Goal: Task Accomplishment & Management: Manage account settings

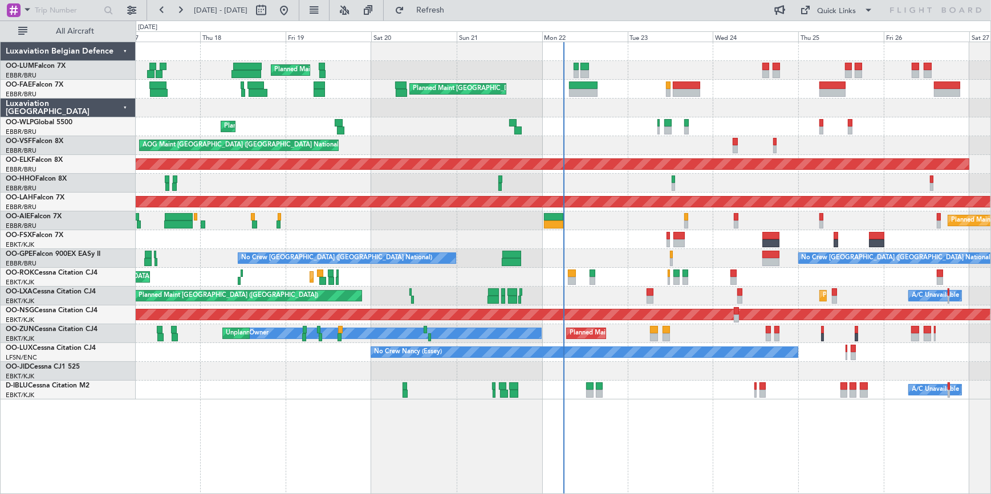
click at [654, 139] on div "AOG Maint [GEOGRAPHIC_DATA] ([GEOGRAPHIC_DATA] National)" at bounding box center [563, 145] width 855 height 19
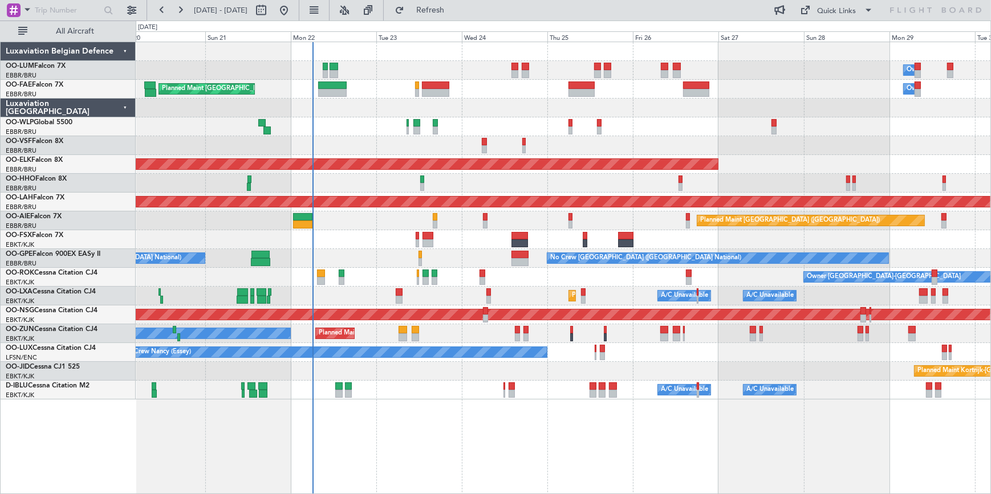
click at [367, 135] on div "Owner Melsbroek Air Base Planned Maint Brussels (Brussels National) Planned Mai…" at bounding box center [563, 221] width 855 height 358
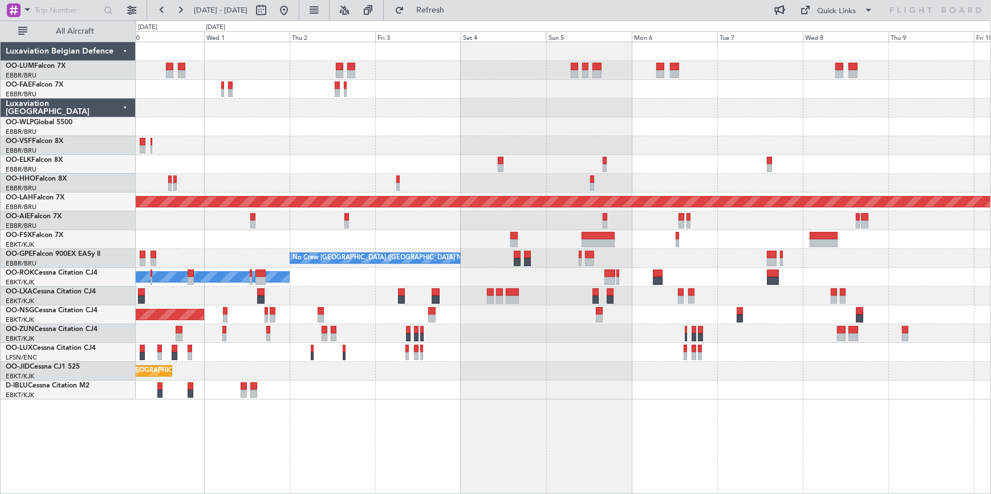
click at [0, 141] on html "20 Sep 2025 - 30 Sep 2025 Refresh Quick Links All Aircraft Owner Melsbroek Air …" at bounding box center [495, 247] width 991 height 494
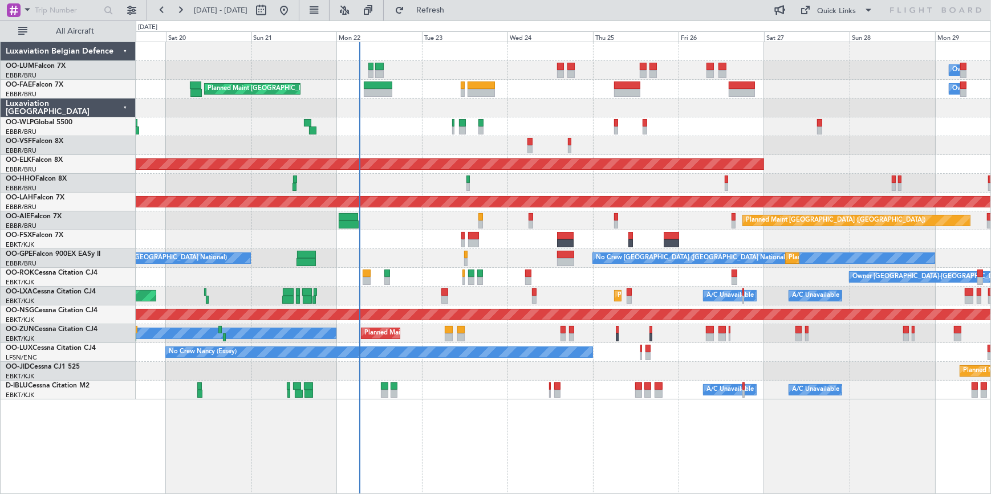
click at [991, 140] on html "30 Sep 2025 - 10 Oct 2025 Refresh Quick Links All Aircraft Owner Melsbroek Air …" at bounding box center [495, 247] width 991 height 494
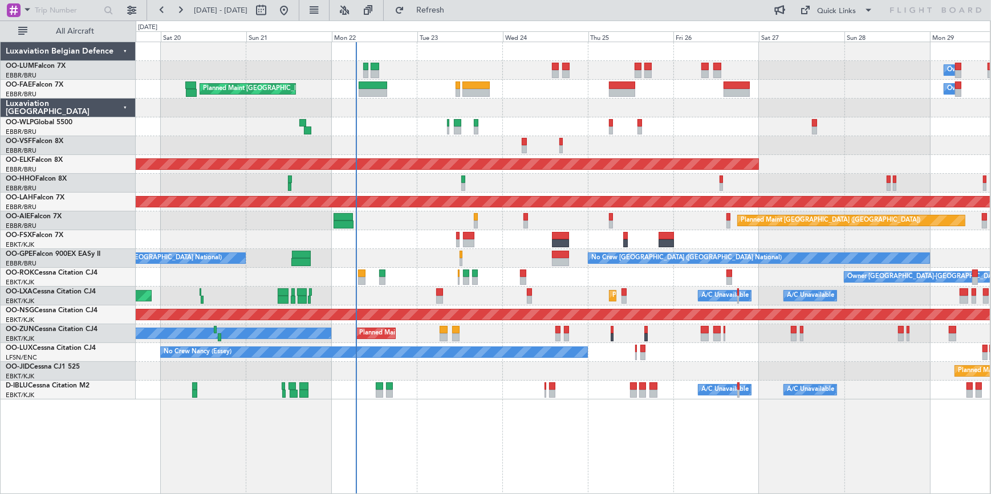
click at [638, 371] on div "Planned Maint Kortrijk-[GEOGRAPHIC_DATA]" at bounding box center [563, 371] width 854 height 19
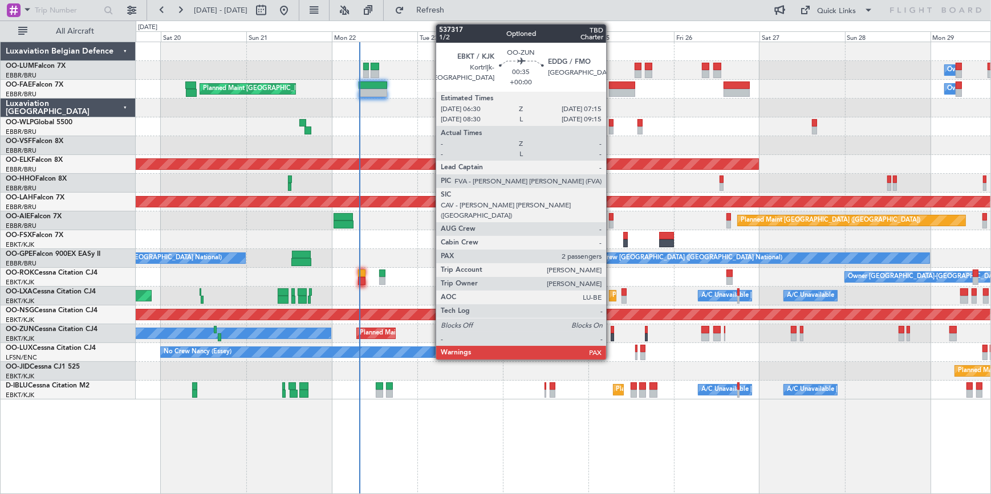
click at [611, 332] on div at bounding box center [612, 330] width 3 height 8
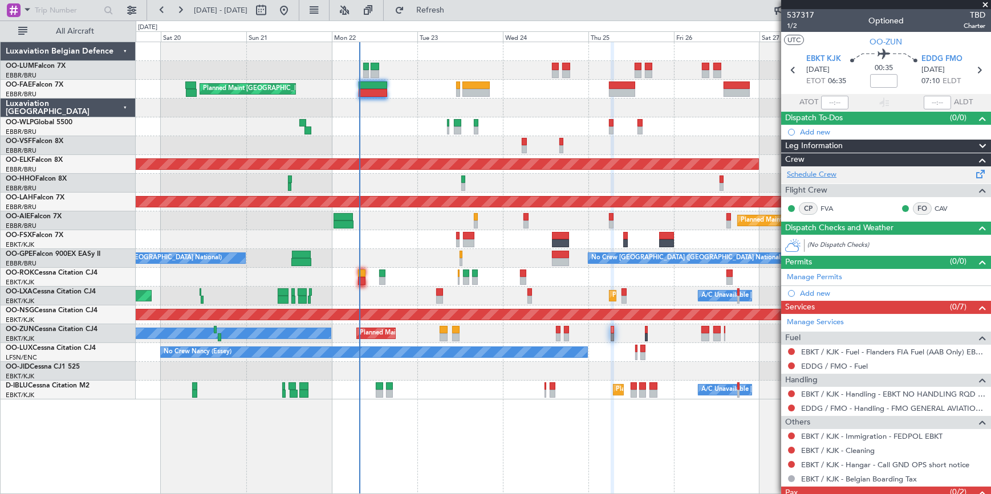
click at [806, 172] on link "Schedule Crew" at bounding box center [812, 174] width 50 height 11
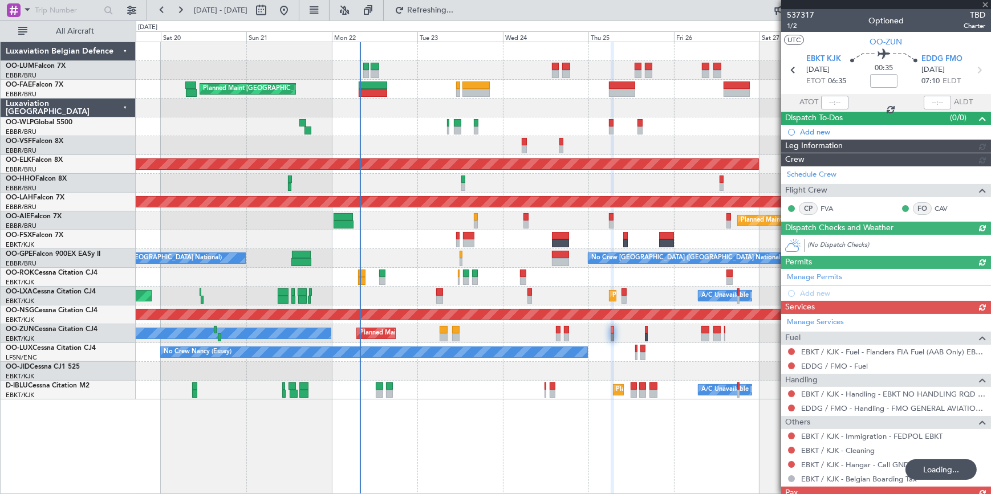
click at [985, 6] on div at bounding box center [886, 4] width 210 height 9
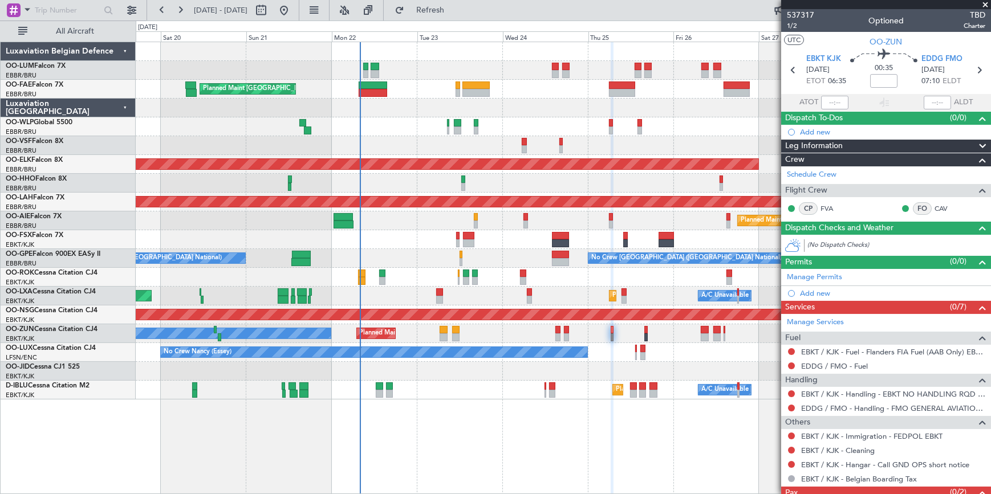
click at [989, 3] on span at bounding box center [985, 5] width 11 height 10
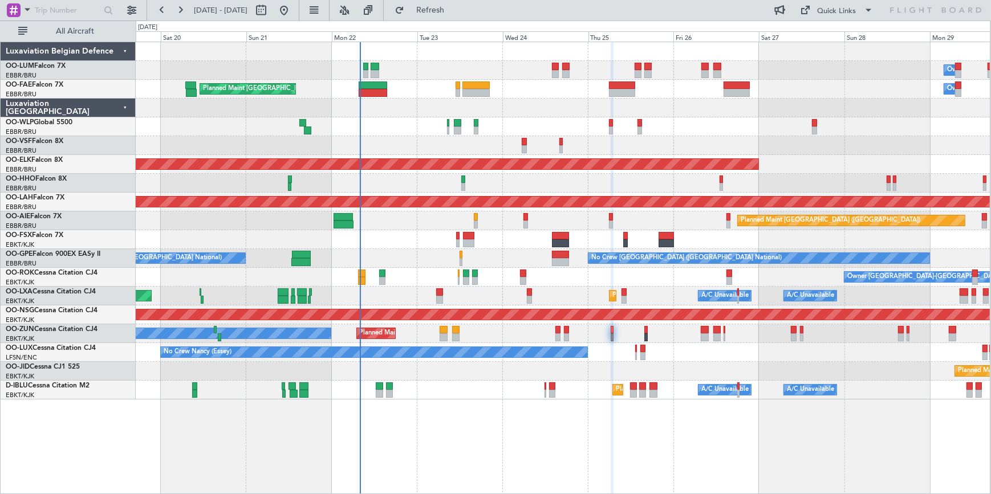
type input "0"
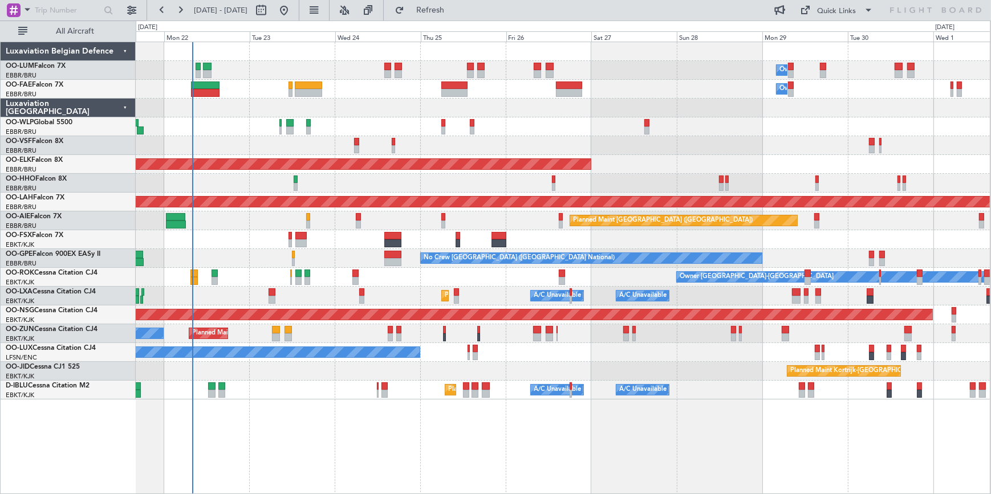
click at [740, 141] on div "Owner Melsbroek Air Base Planned Maint Brussels (Brussels National) Owner Melsb…" at bounding box center [563, 221] width 854 height 358
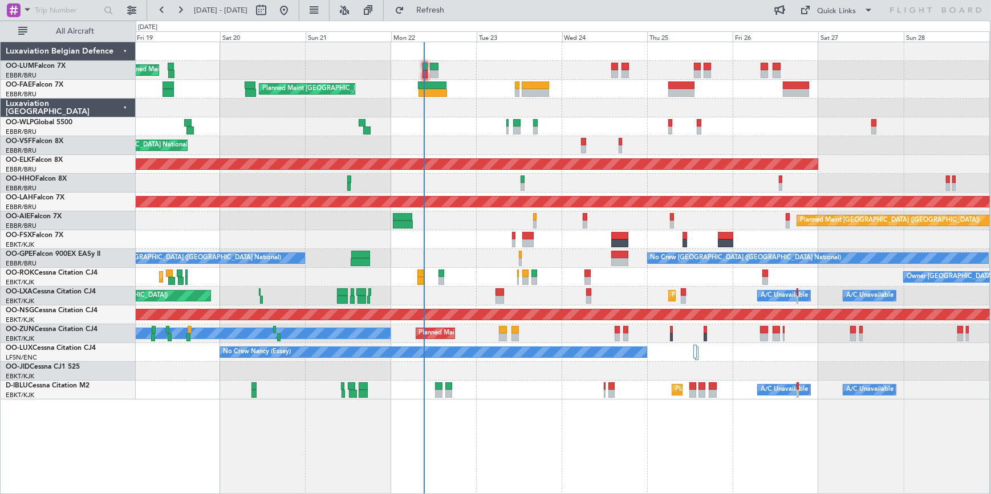
click at [518, 139] on div "AOG Maint [GEOGRAPHIC_DATA] ([GEOGRAPHIC_DATA] National)" at bounding box center [563, 145] width 854 height 19
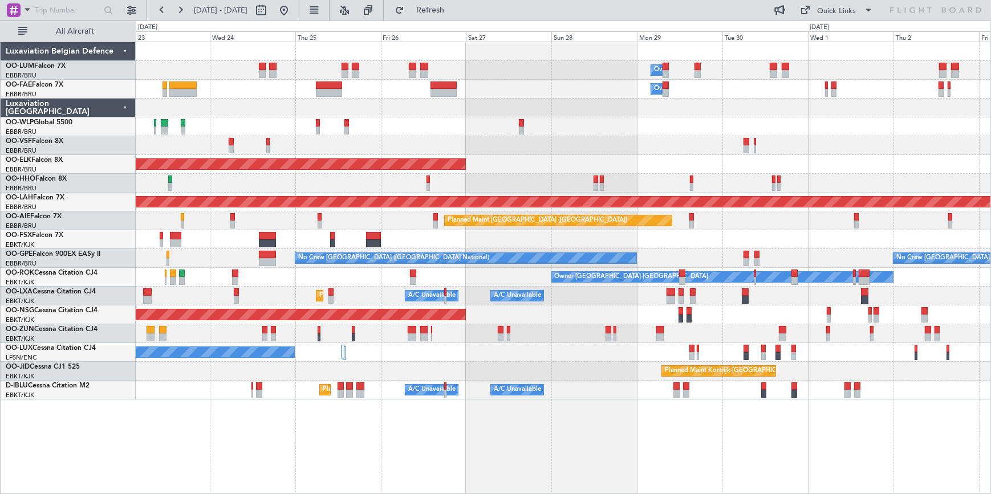
click at [370, 120] on div at bounding box center [563, 126] width 855 height 19
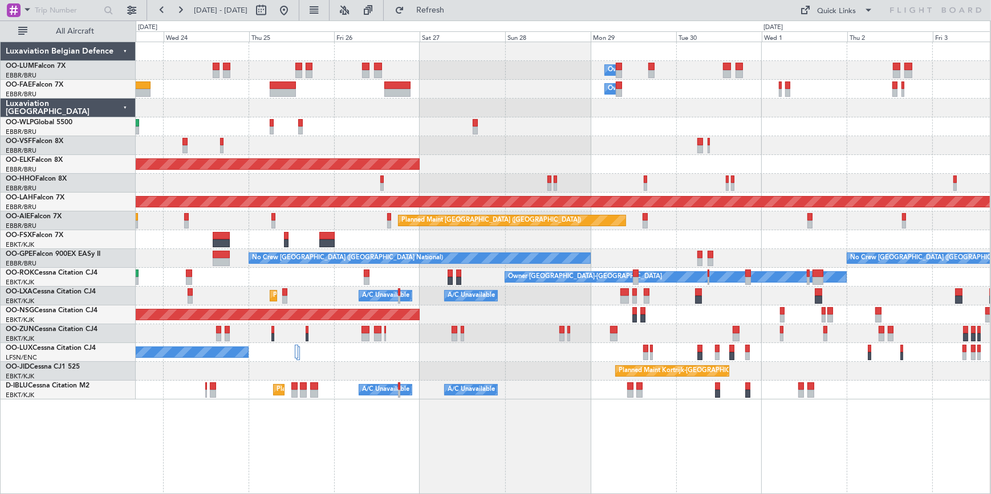
click at [103, 212] on div "Owner Melsbroek Air Base Owner Melsbroek Air Base Planned Maint Brussels (Bruss…" at bounding box center [495, 258] width 991 height 474
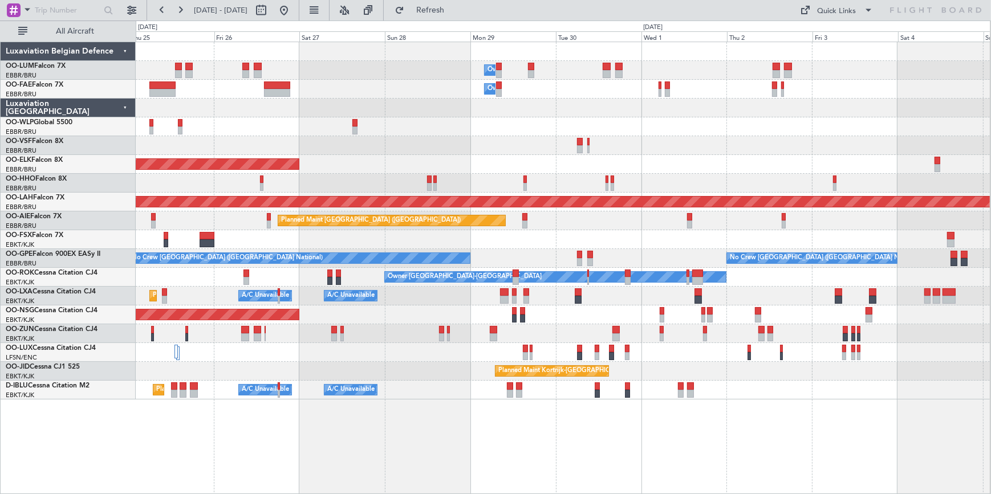
click at [314, 315] on div "Planned Maint [GEOGRAPHIC_DATA] ([GEOGRAPHIC_DATA])" at bounding box center [563, 315] width 854 height 19
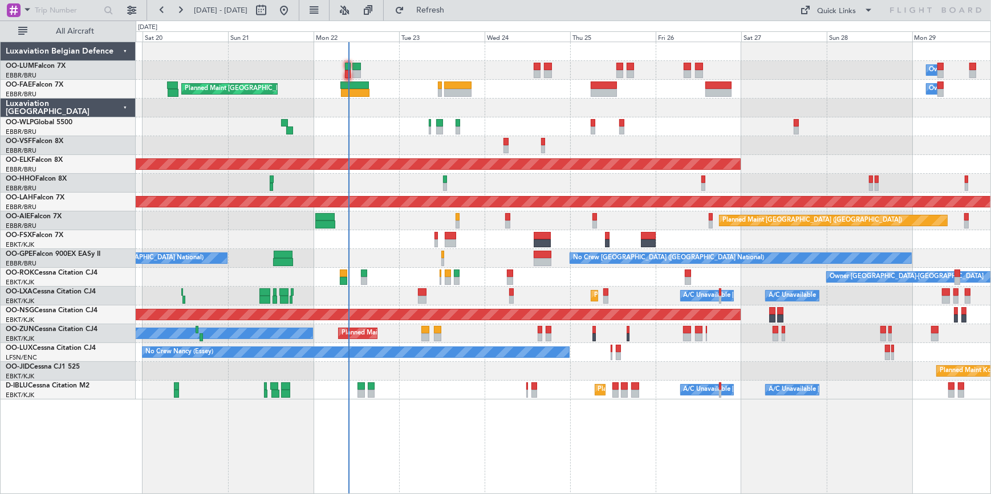
click at [864, 125] on div "Planned Maint Liege" at bounding box center [563, 126] width 855 height 19
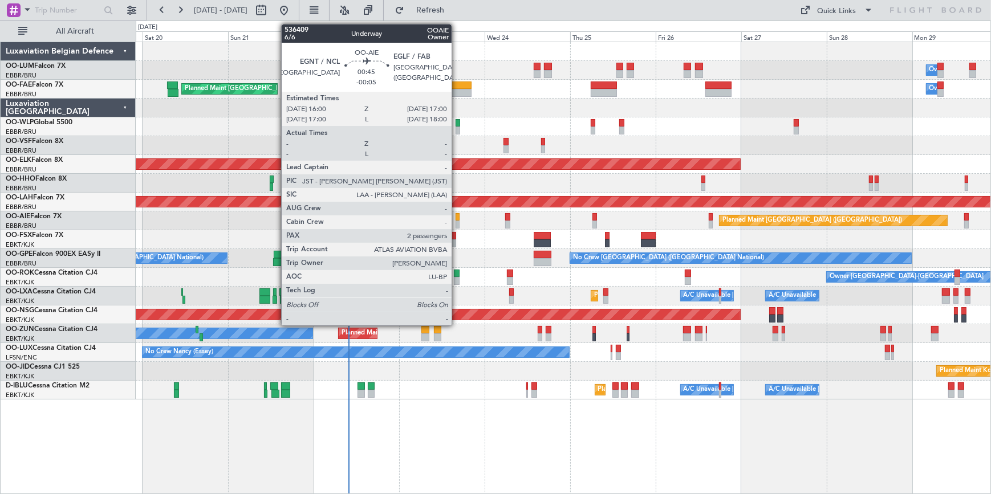
click at [457, 221] on div at bounding box center [458, 225] width 4 height 8
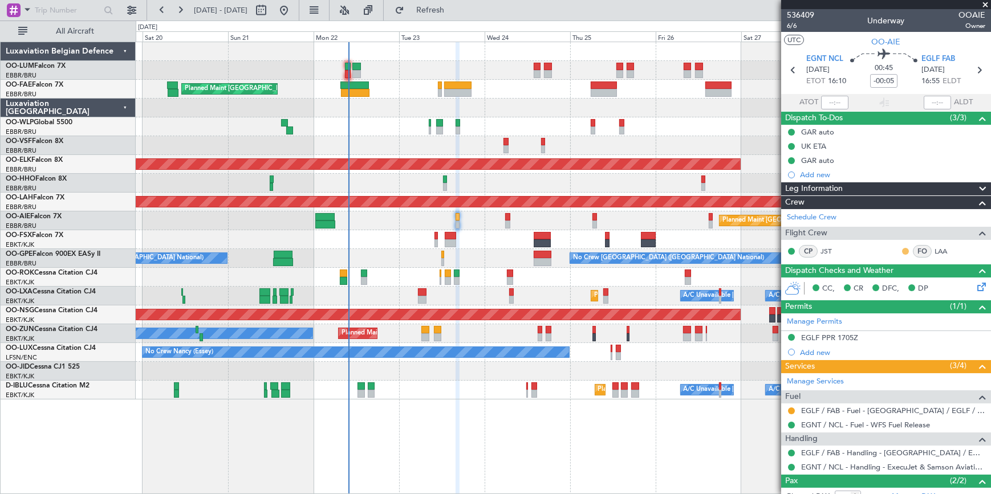
click at [902, 249] on button at bounding box center [905, 251] width 7 height 7
click at [878, 282] on mat-tooltip-component "Unread" at bounding box center [899, 269] width 42 height 30
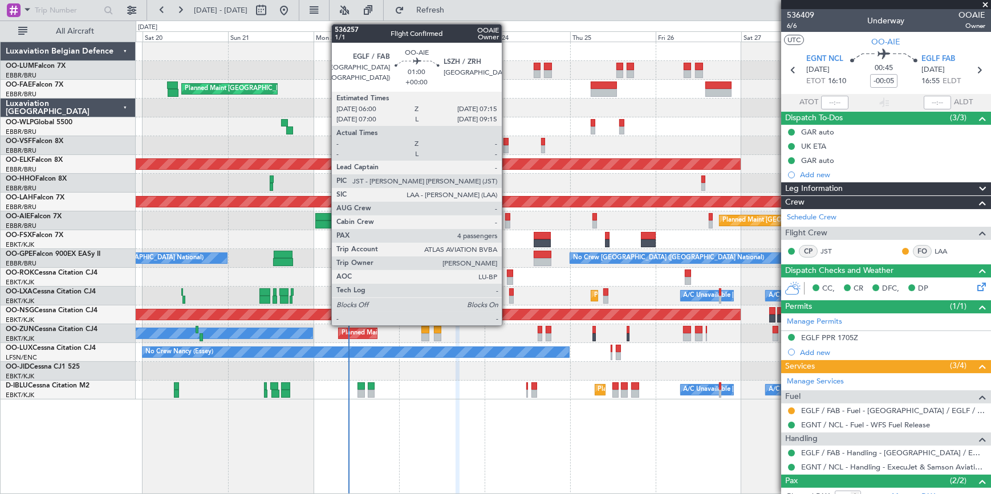
click at [507, 221] on div at bounding box center [507, 225] width 5 height 8
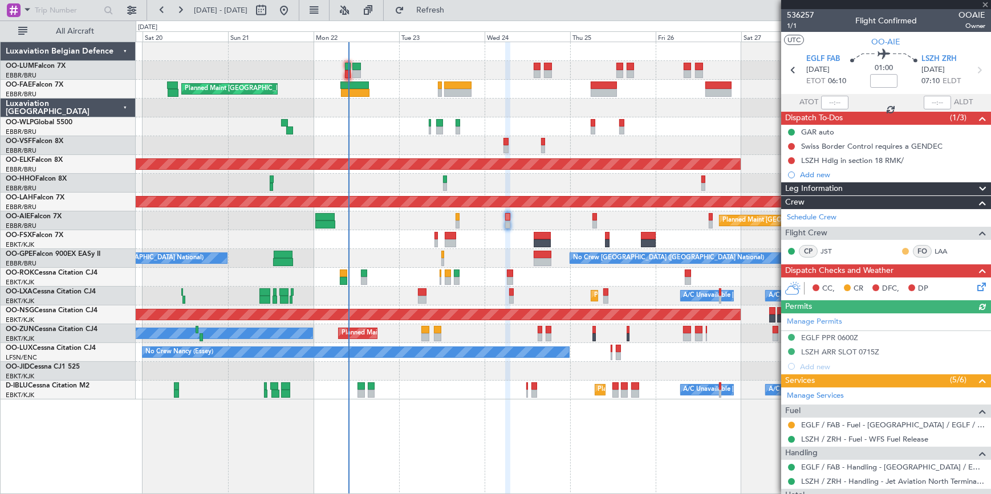
click at [902, 250] on button at bounding box center [905, 251] width 7 height 7
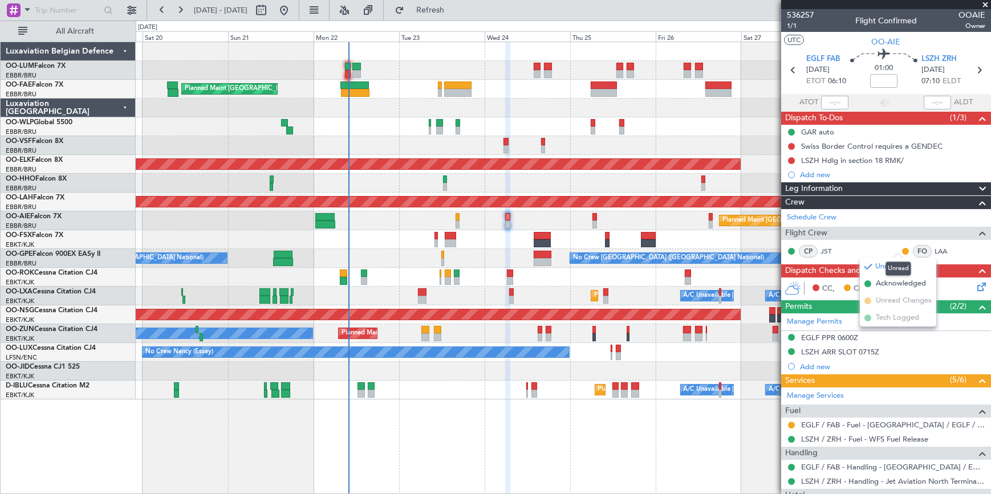
click at [888, 282] on mat-tooltip-component "Unread" at bounding box center [899, 269] width 42 height 30
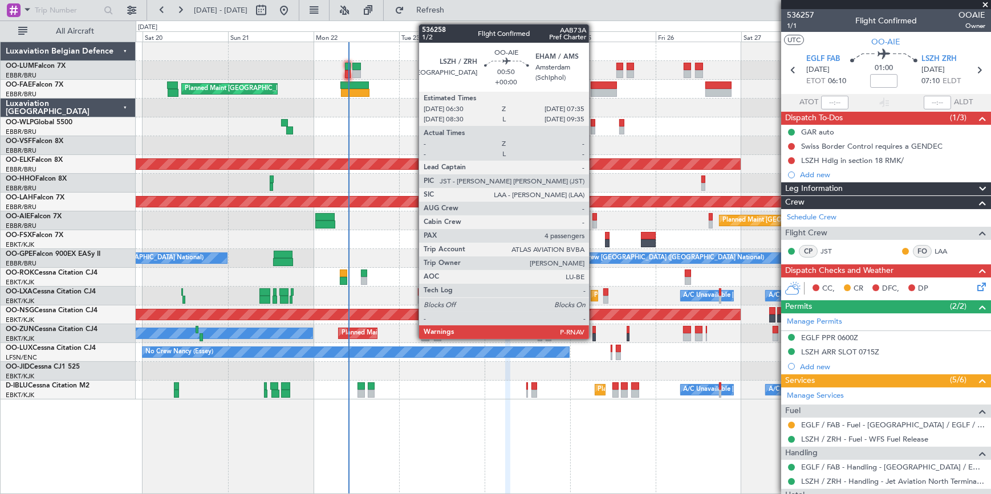
click at [594, 221] on div at bounding box center [595, 225] width 4 height 8
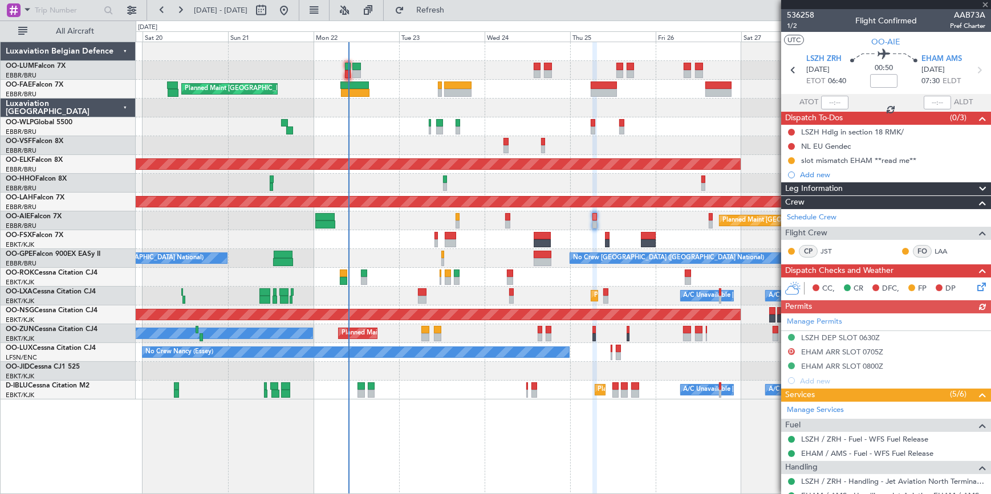
click at [902, 250] on button at bounding box center [905, 251] width 7 height 7
drag, startPoint x: 898, startPoint y: 283, endPoint x: 889, endPoint y: 283, distance: 9.1
click at [897, 283] on span "Acknowledged" at bounding box center [901, 283] width 50 height 11
click at [791, 249] on button at bounding box center [791, 251] width 7 height 7
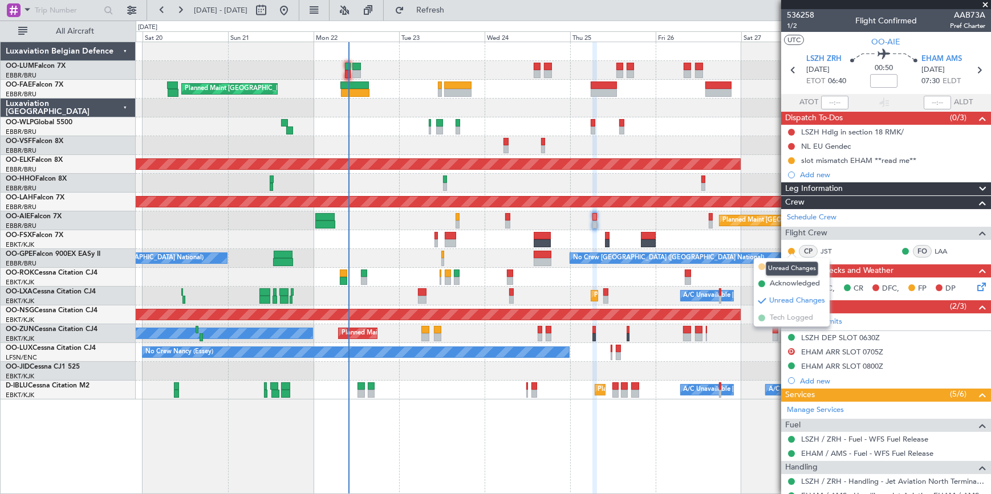
click at [791, 283] on mat-tooltip-component "Unread Changes" at bounding box center [792, 269] width 68 height 30
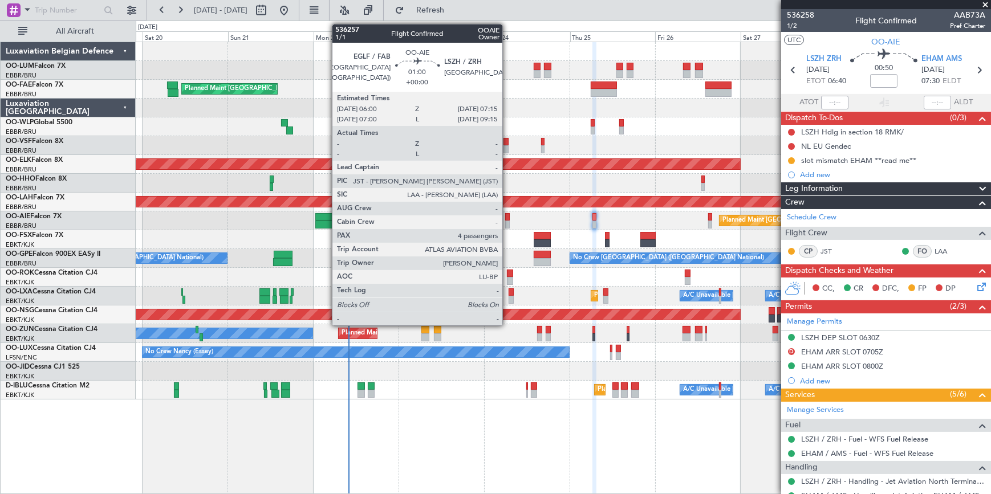
click at [508, 217] on div at bounding box center [507, 217] width 5 height 8
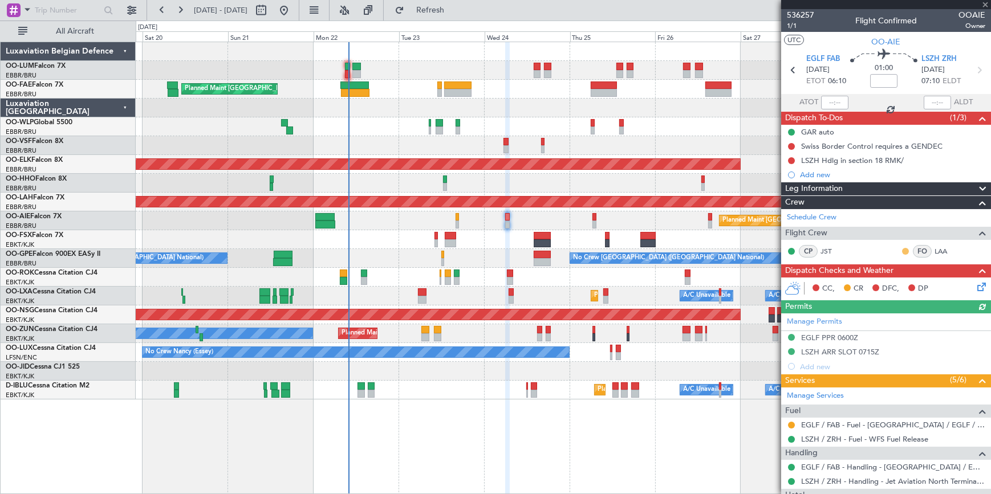
click at [902, 250] on button at bounding box center [905, 251] width 7 height 7
click at [889, 285] on span "Acknowledged" at bounding box center [901, 283] width 50 height 11
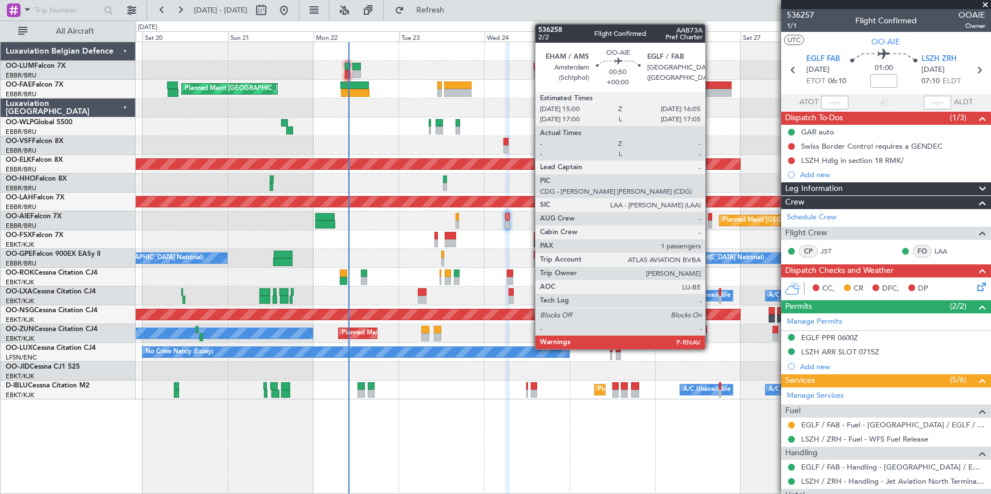
click at [711, 217] on div at bounding box center [710, 217] width 4 height 8
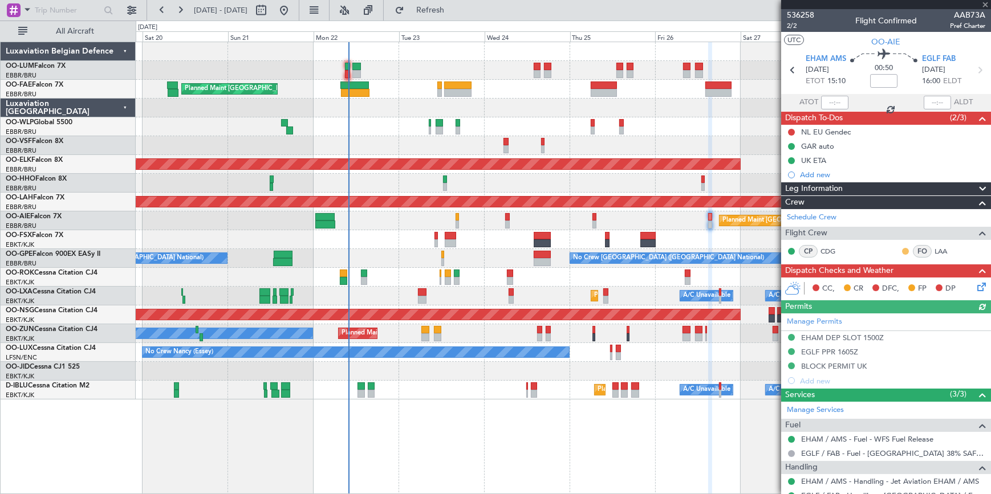
click at [902, 250] on button at bounding box center [905, 251] width 7 height 7
click at [888, 283] on mat-tooltip-component "Unread" at bounding box center [899, 269] width 42 height 30
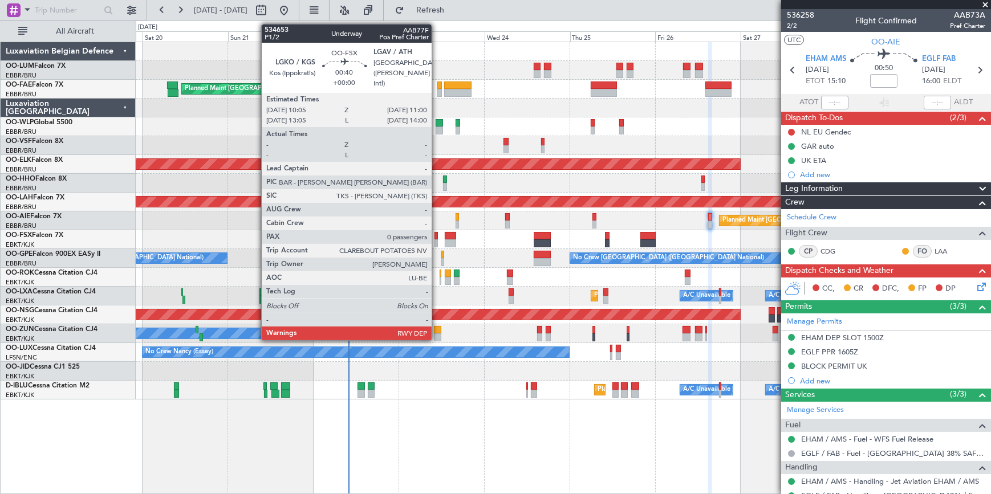
click at [437, 237] on div at bounding box center [436, 236] width 3 height 8
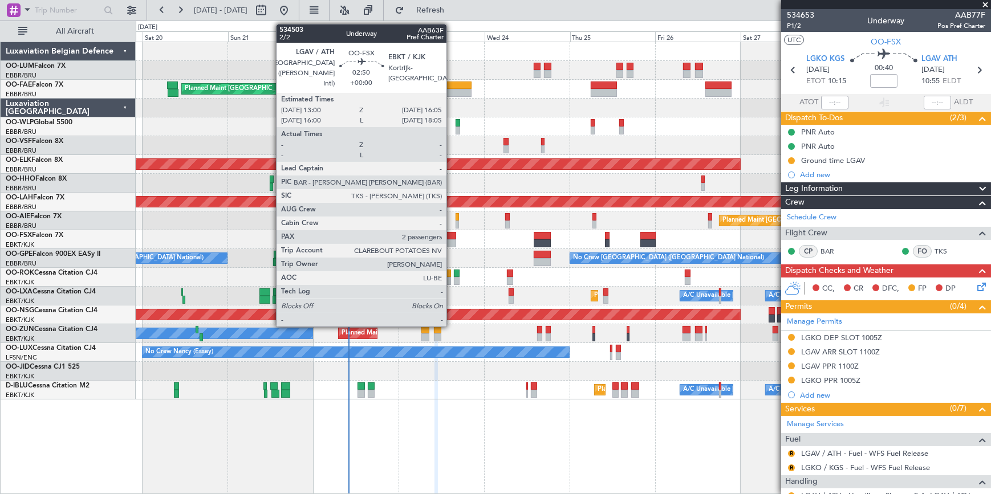
click at [452, 240] on div at bounding box center [450, 244] width 11 height 8
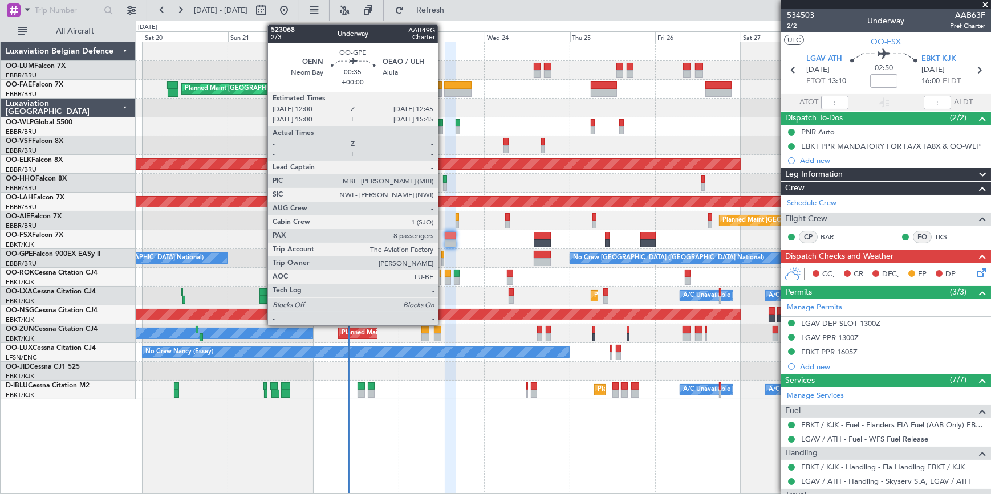
click at [443, 254] on div at bounding box center [442, 255] width 3 height 8
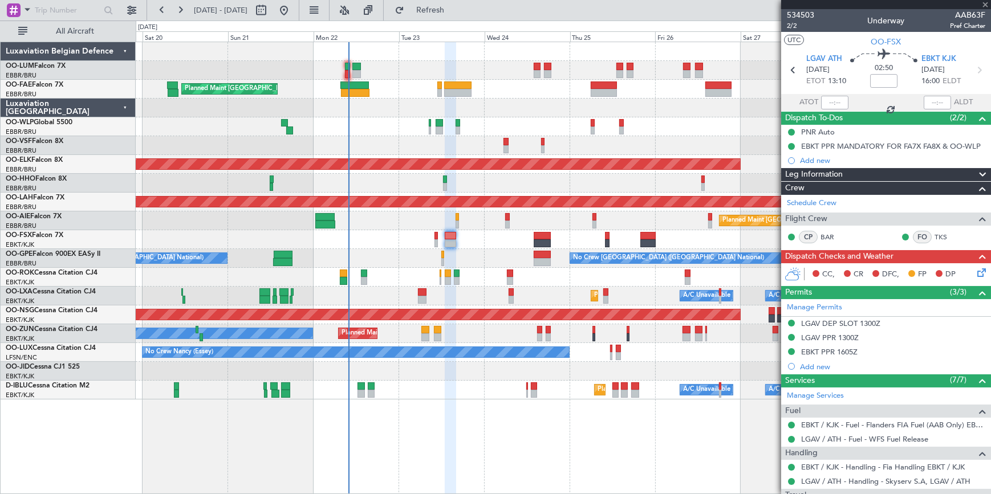
type input "8"
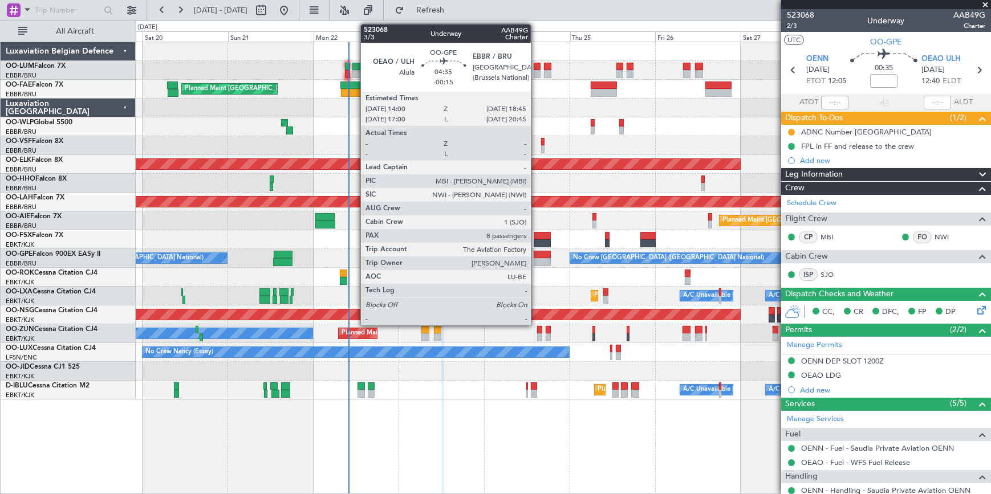
click at [536, 257] on div at bounding box center [542, 255] width 17 height 8
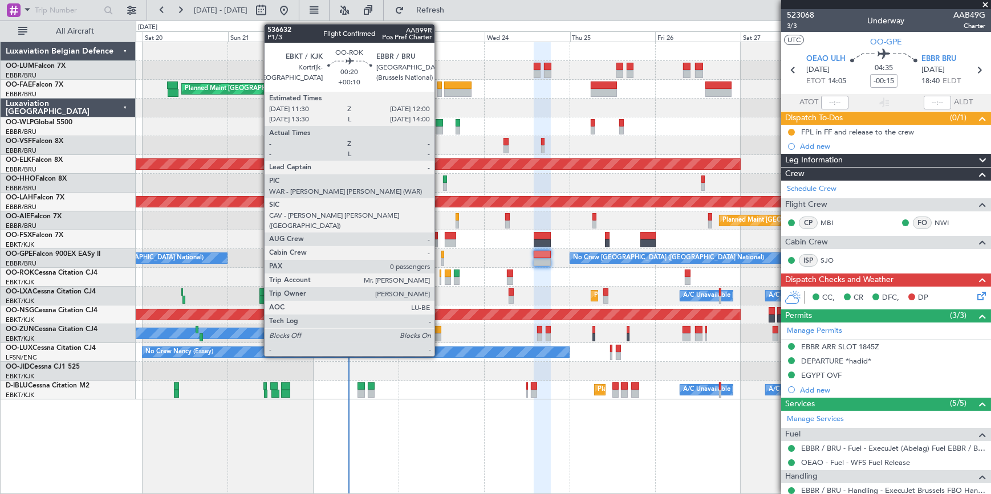
click at [440, 278] on div at bounding box center [441, 281] width 2 height 8
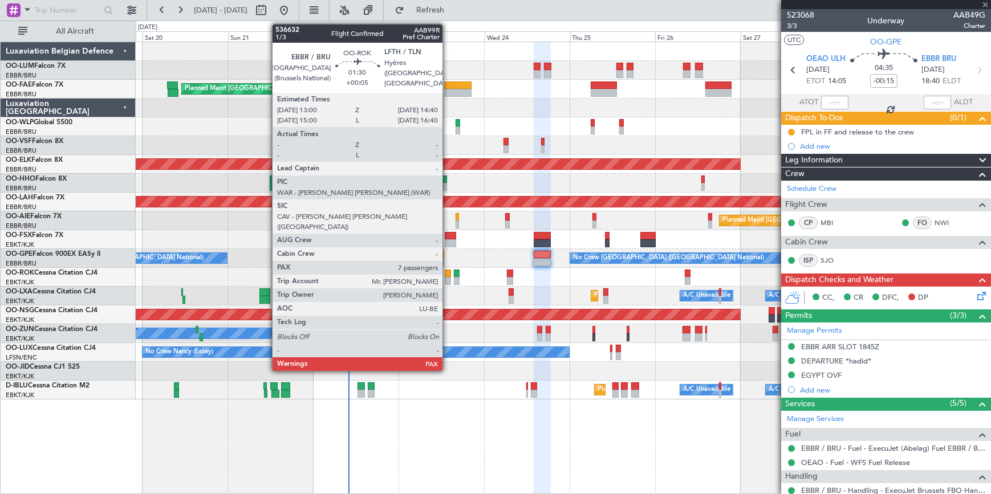
type input "+00:10"
type input "0"
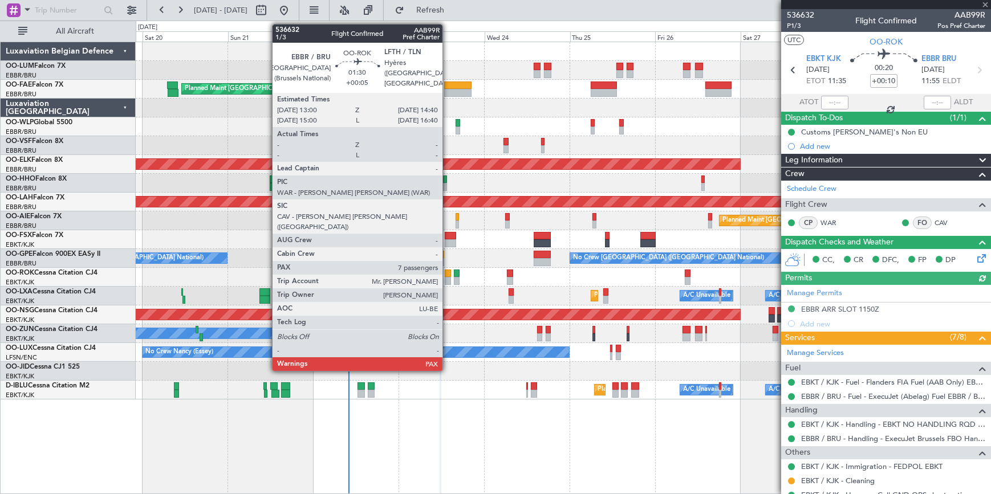
click at [448, 274] on div at bounding box center [448, 274] width 6 height 8
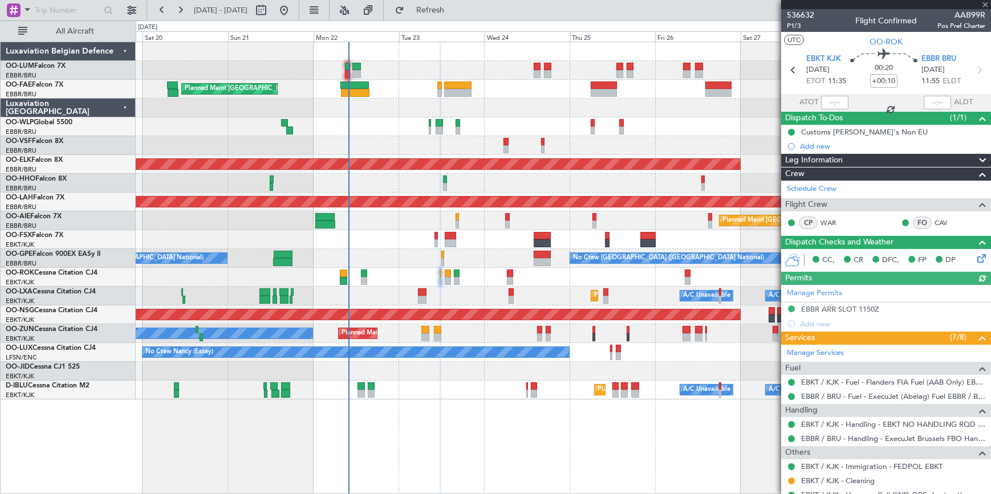
type input "+00:05"
type input "7"
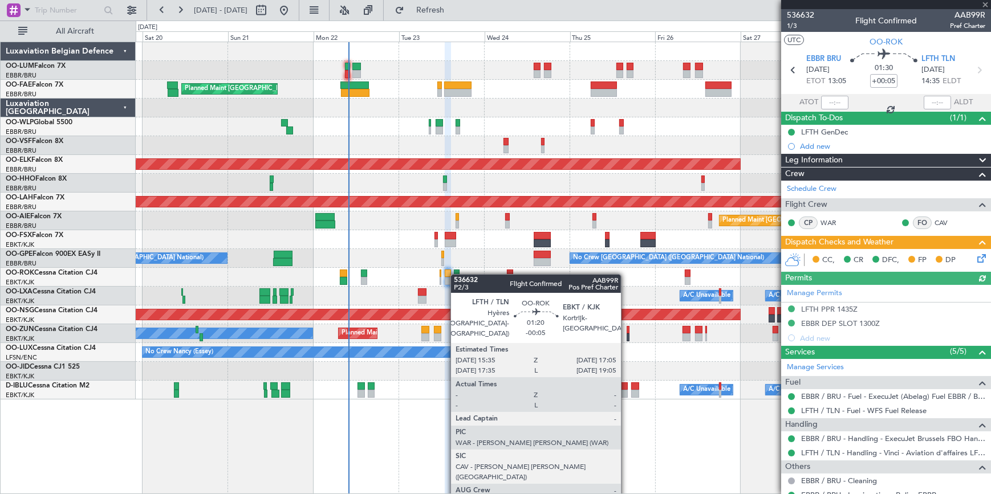
click at [456, 274] on div at bounding box center [457, 274] width 6 height 8
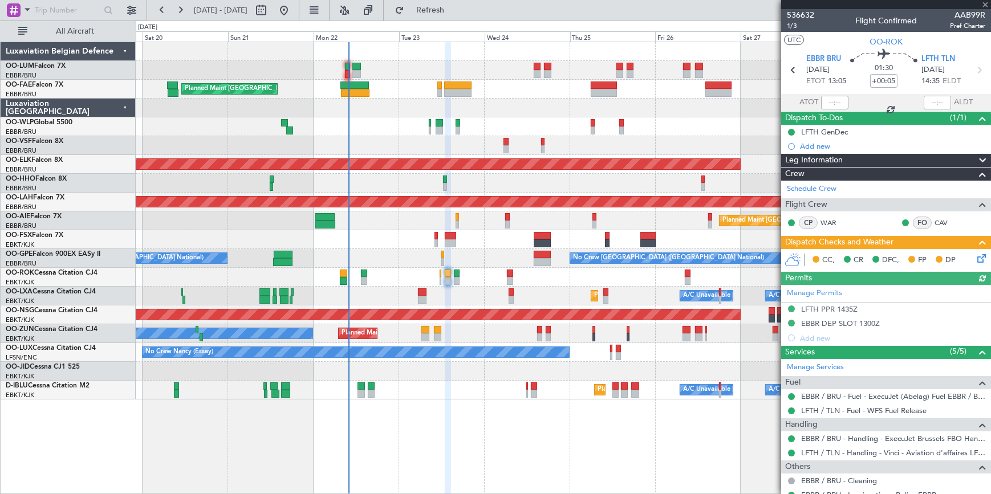
type input "-00:05"
type input "0"
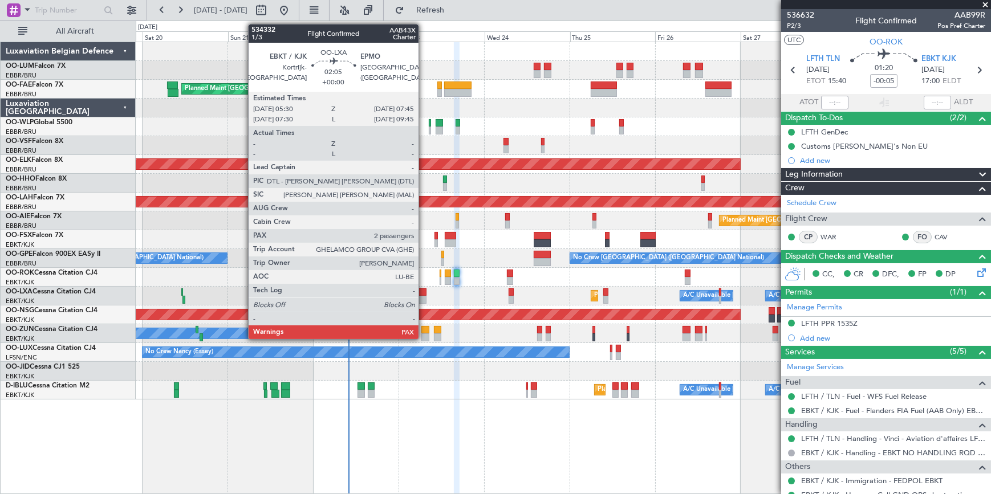
click at [424, 291] on div at bounding box center [422, 293] width 9 height 8
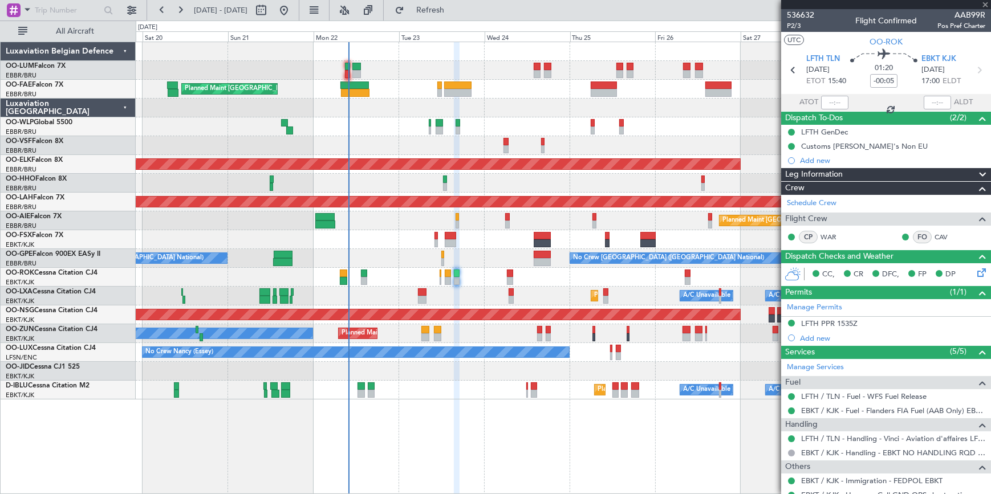
type input "2"
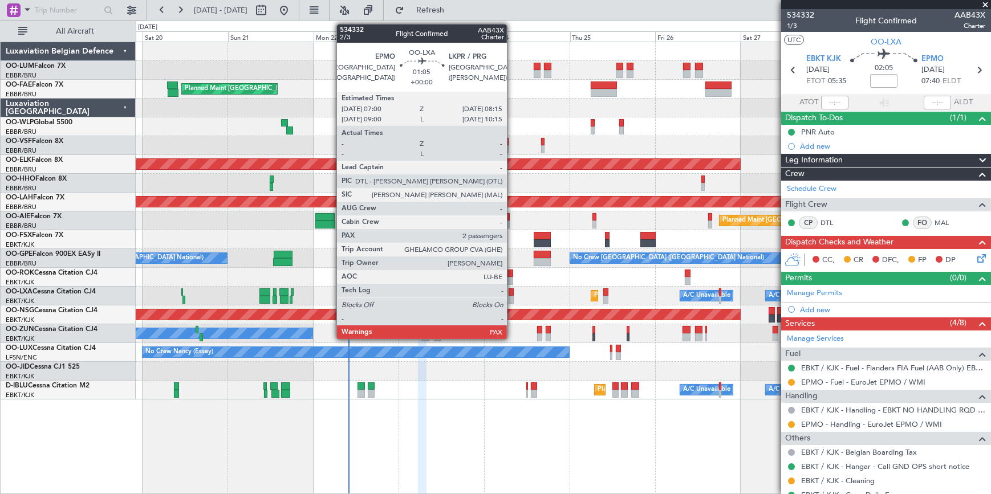
click at [512, 294] on div at bounding box center [511, 293] width 5 height 8
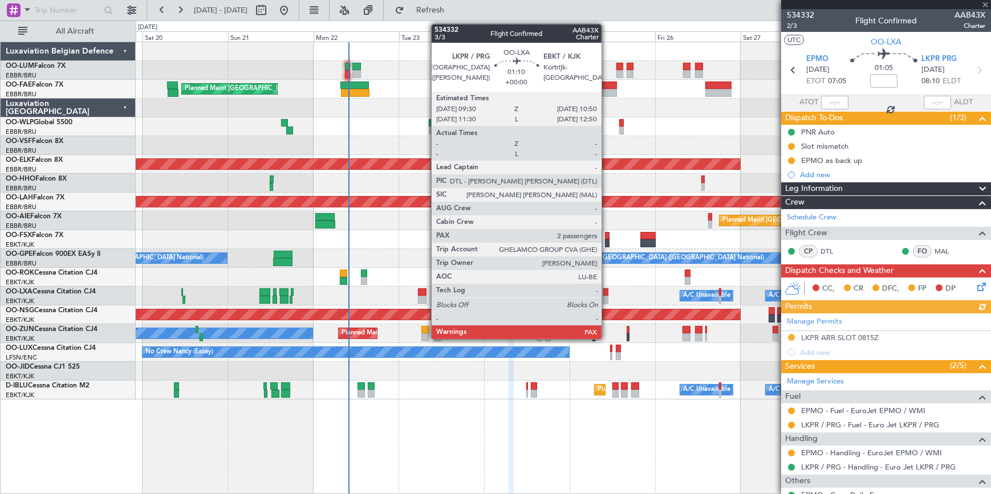
click at [607, 293] on div at bounding box center [605, 293] width 5 height 8
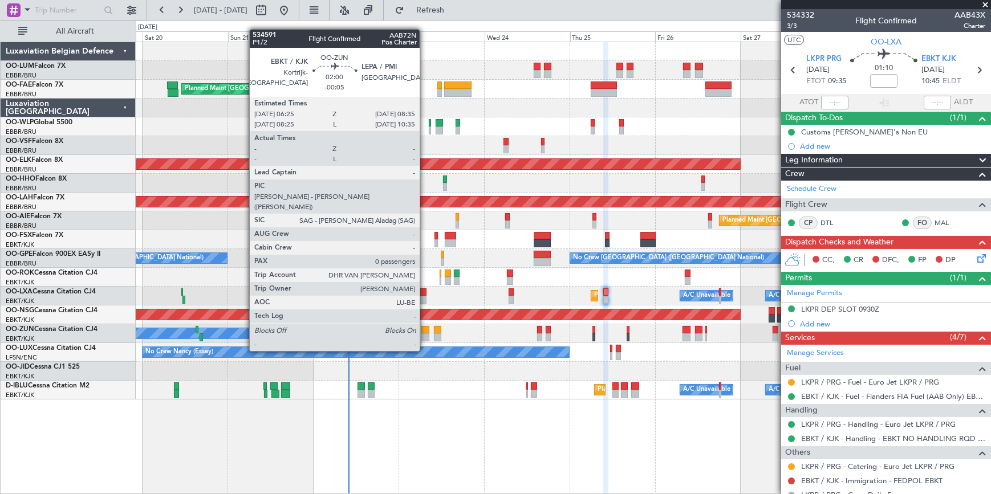
click at [425, 330] on div at bounding box center [425, 330] width 8 height 8
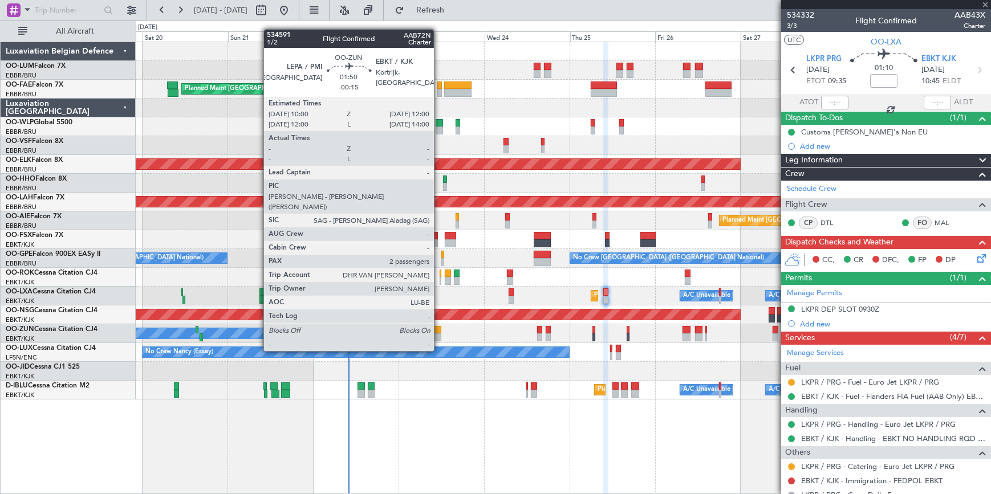
type input "-00:05"
type input "0"
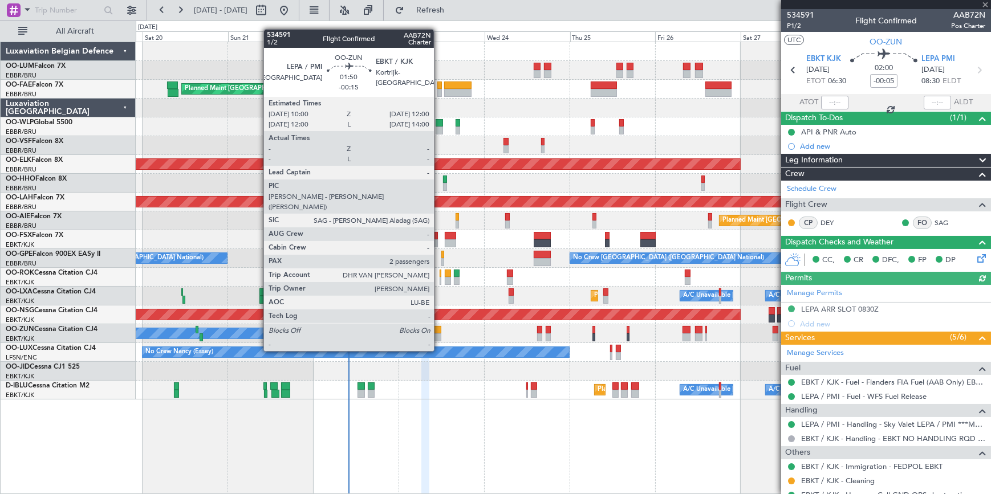
click at [439, 330] on div at bounding box center [437, 330] width 7 height 8
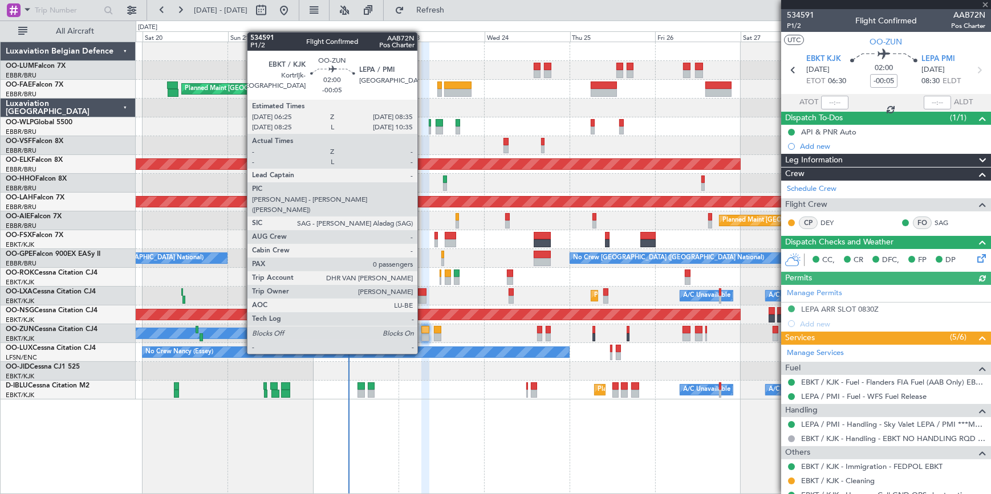
type input "-00:15"
type input "2"
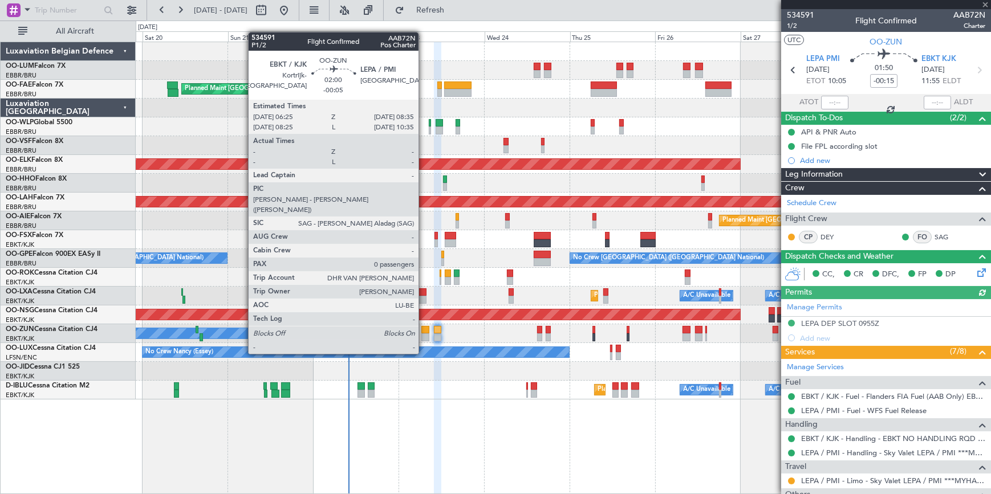
click at [424, 332] on div at bounding box center [425, 330] width 8 height 8
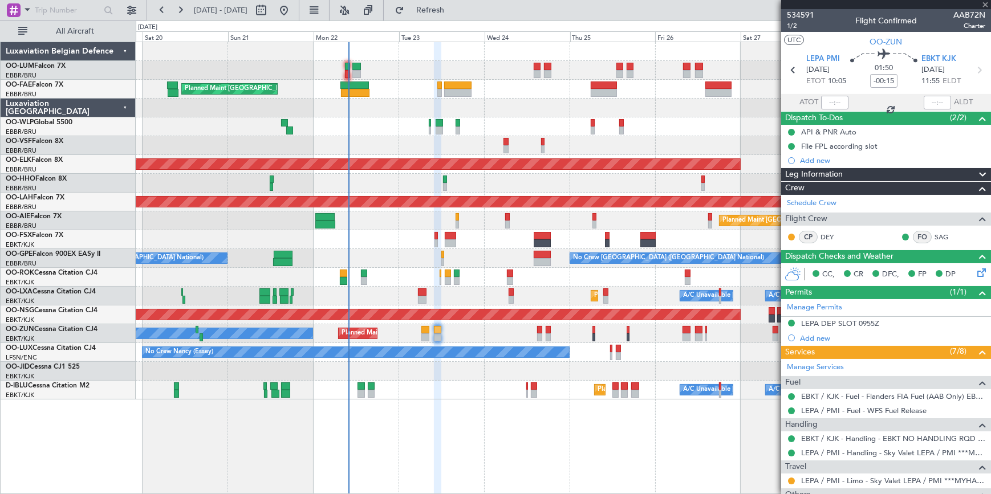
type input "-00:05"
type input "0"
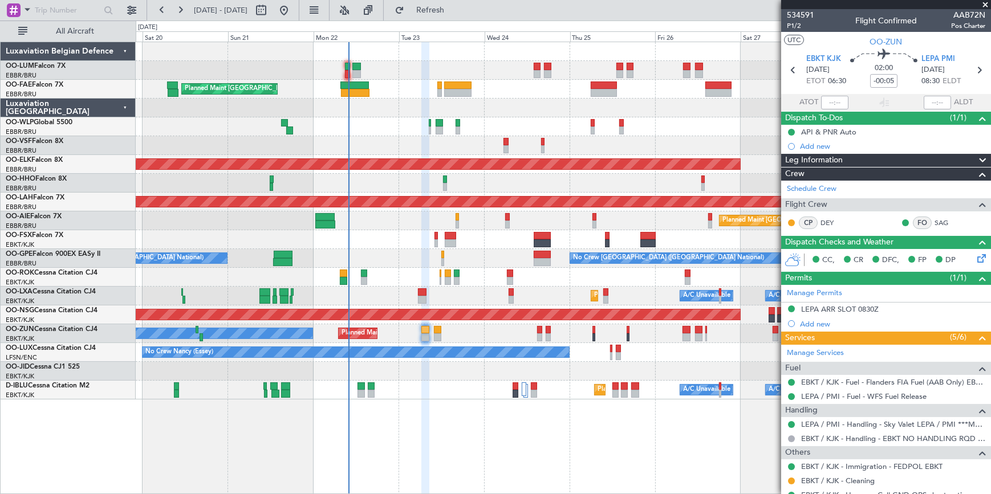
click at [988, 4] on span at bounding box center [985, 5] width 11 height 10
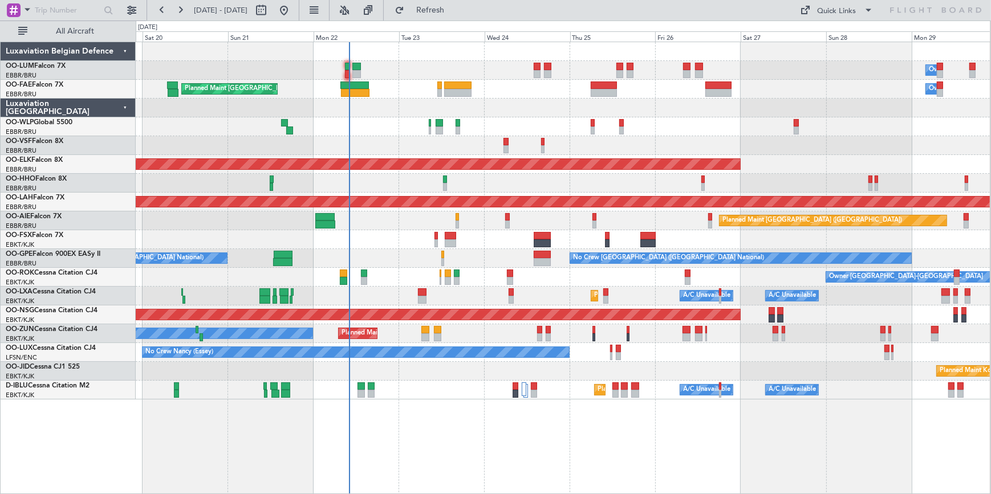
click at [409, 241] on div at bounding box center [563, 239] width 854 height 19
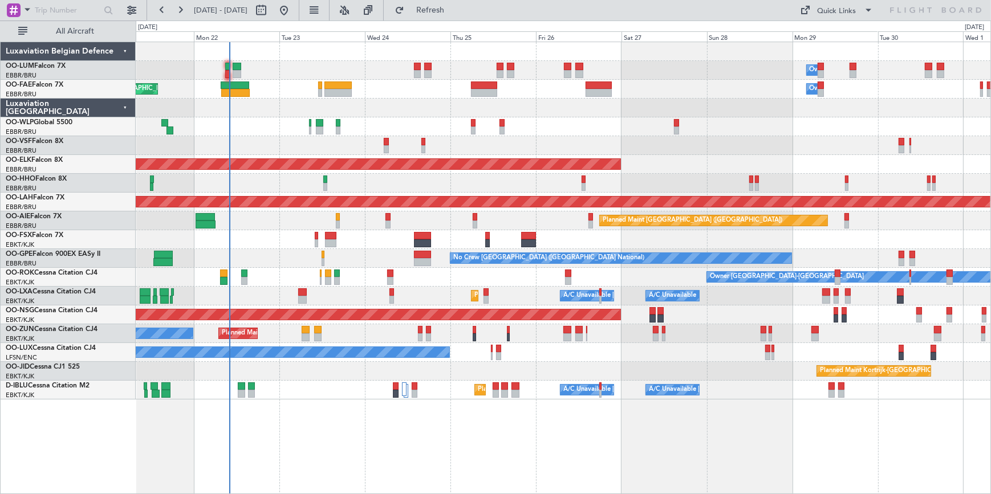
click at [627, 150] on div "Owner Melsbroek Air Base Planned Maint Brussels (Brussels National) Planned Mai…" at bounding box center [563, 221] width 855 height 358
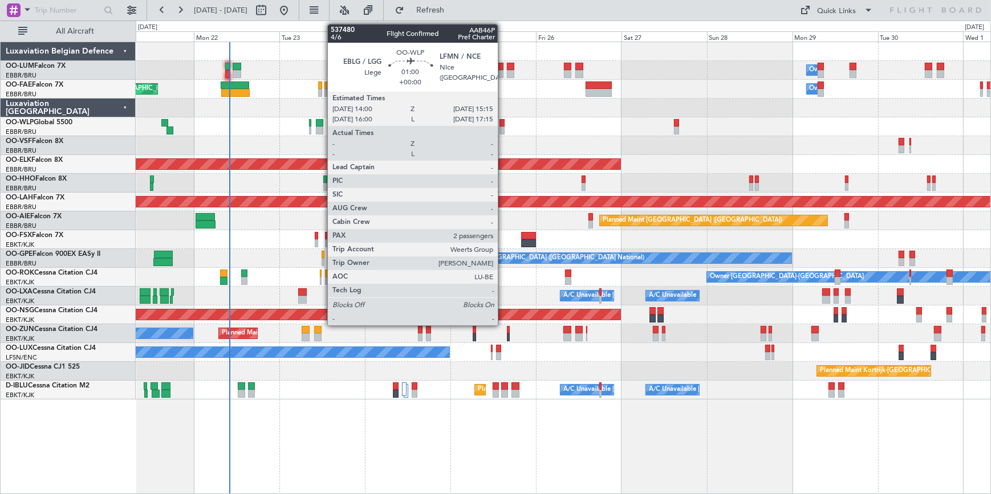
click at [502, 124] on div at bounding box center [502, 123] width 5 height 8
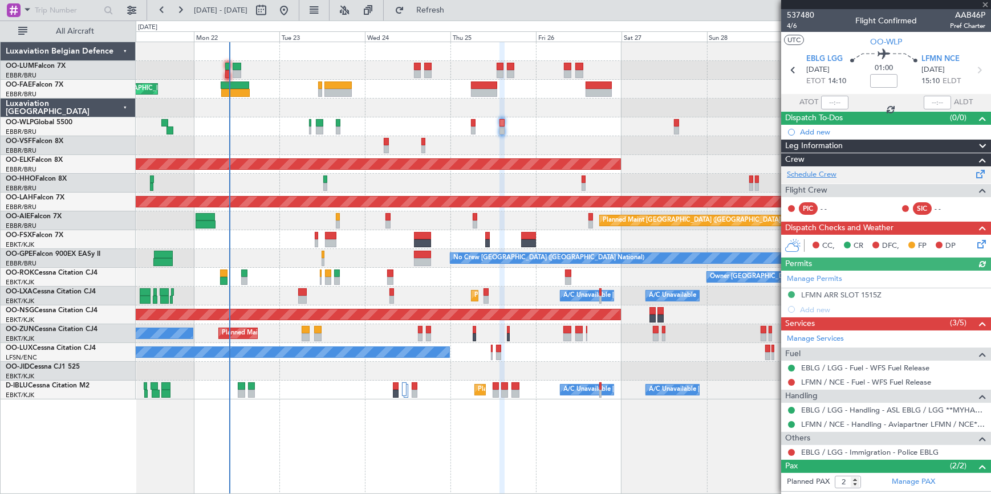
click at [822, 173] on link "Schedule Crew" at bounding box center [812, 174] width 50 height 11
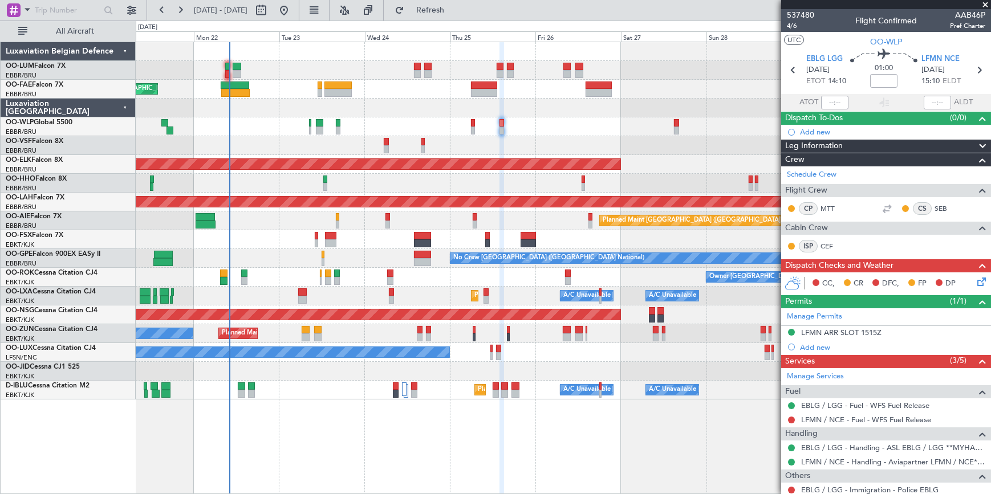
click at [984, 3] on span at bounding box center [985, 5] width 11 height 10
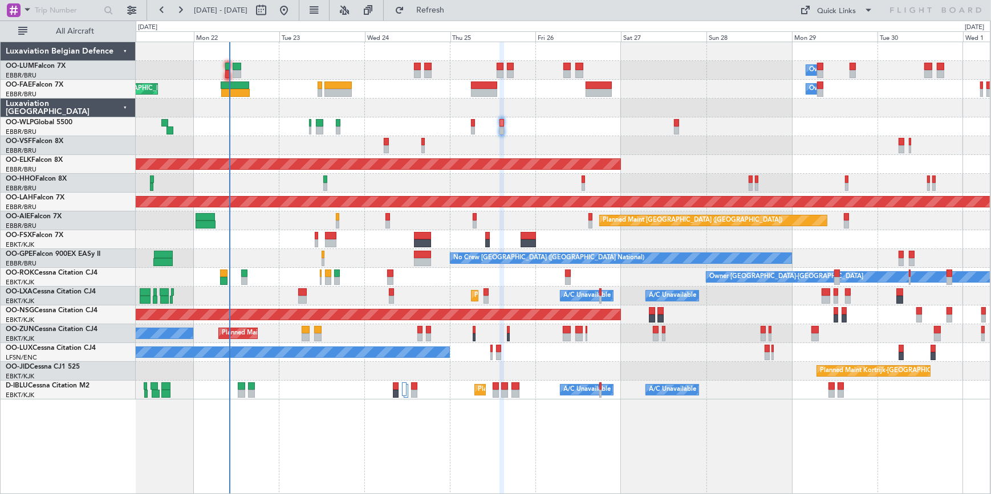
type input "0"
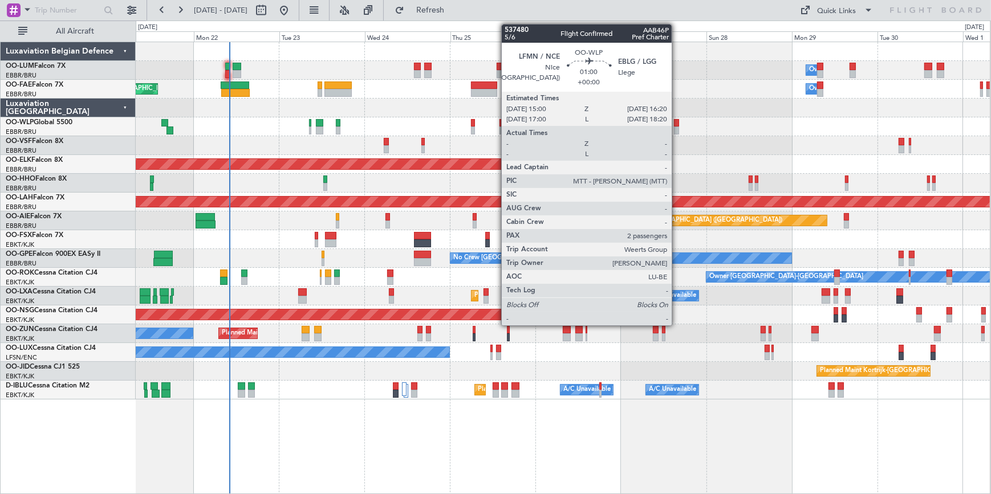
click at [677, 127] on div at bounding box center [676, 131] width 5 height 8
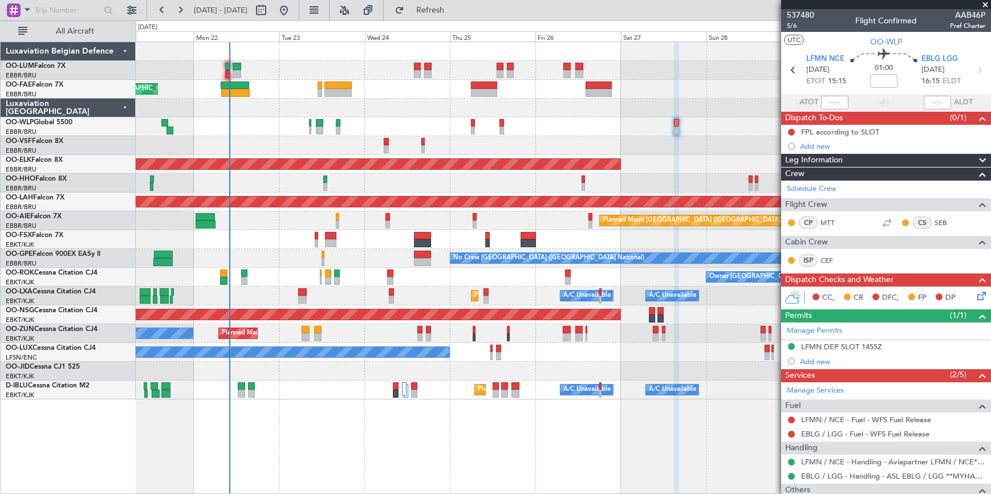
click at [983, 3] on span at bounding box center [985, 5] width 11 height 10
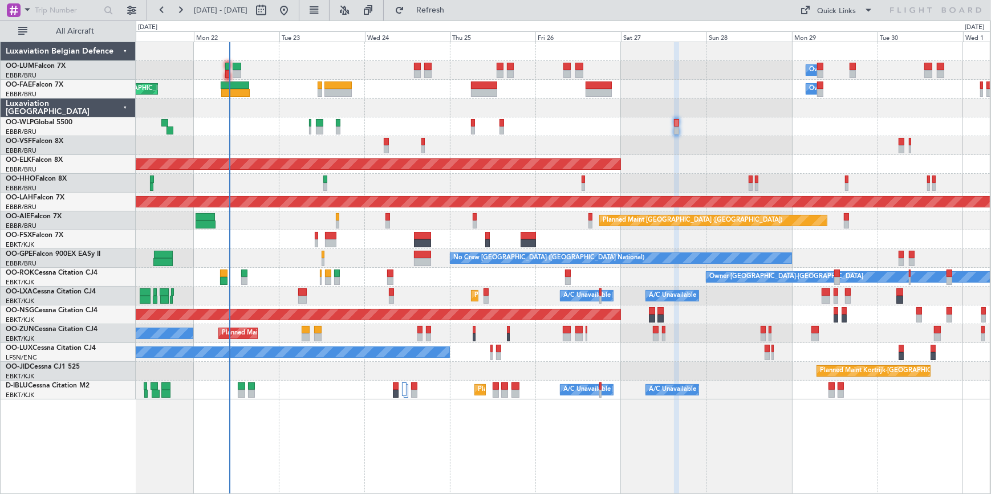
type input "0"
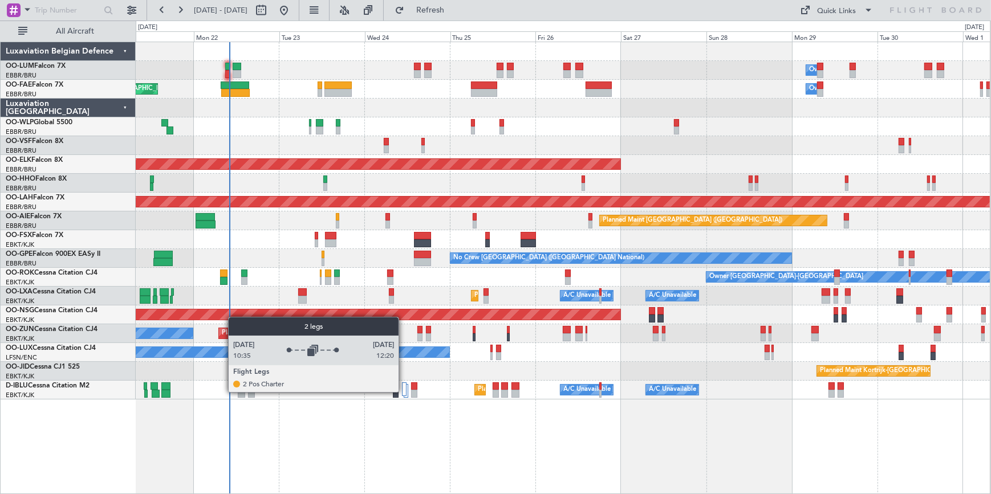
click at [404, 392] on div at bounding box center [404, 390] width 5 height 14
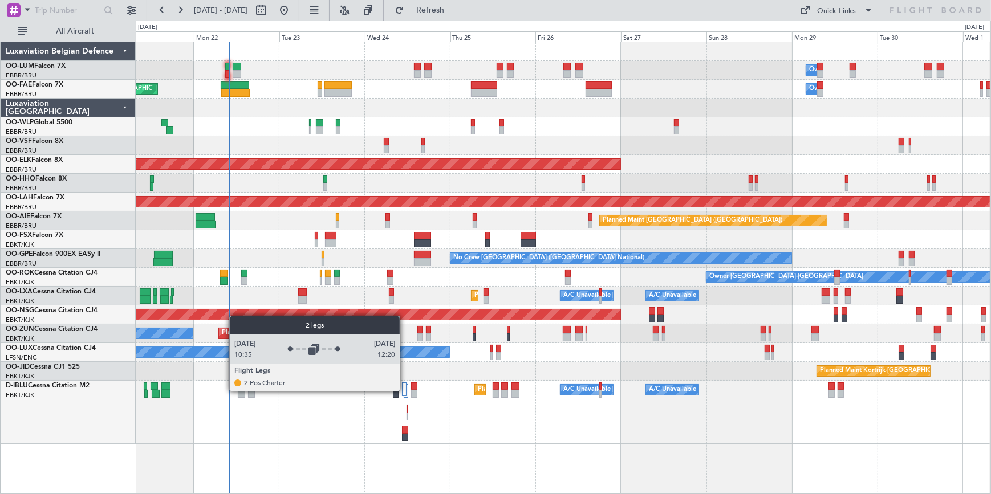
click at [405, 391] on div at bounding box center [404, 390] width 5 height 14
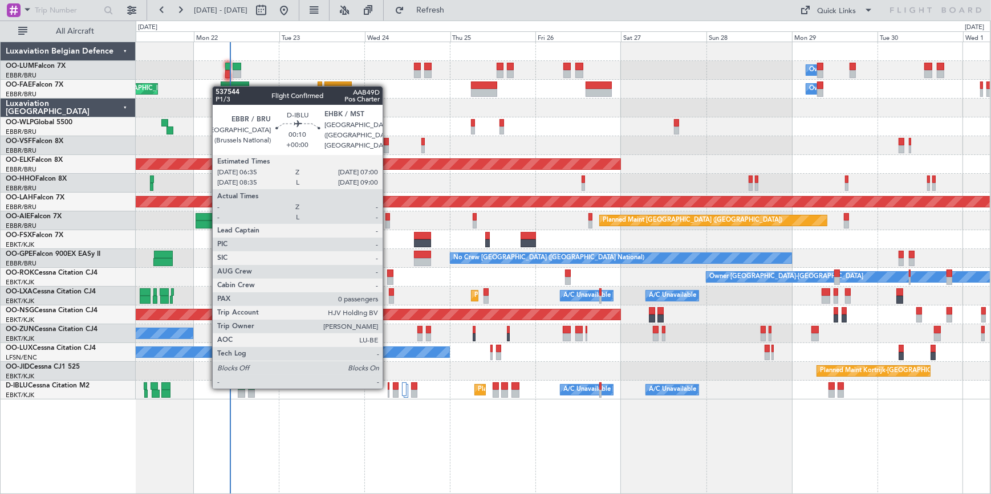
click at [388, 388] on div at bounding box center [389, 387] width 2 height 8
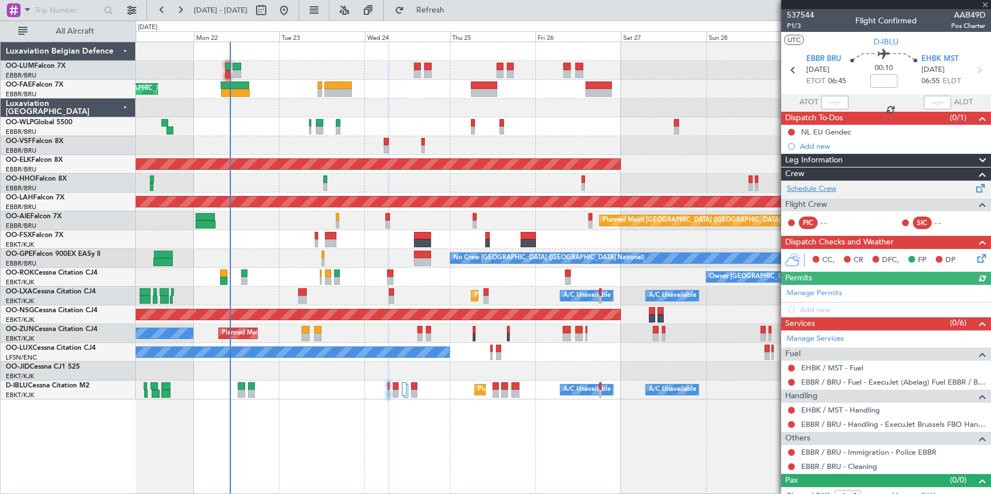
click at [815, 188] on link "Schedule Crew" at bounding box center [812, 189] width 50 height 11
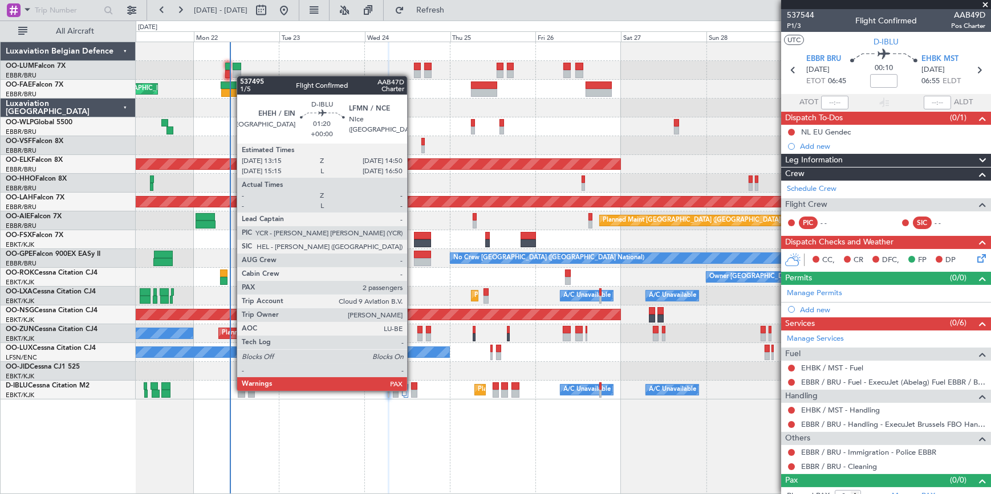
click at [412, 390] on div at bounding box center [414, 394] width 6 height 8
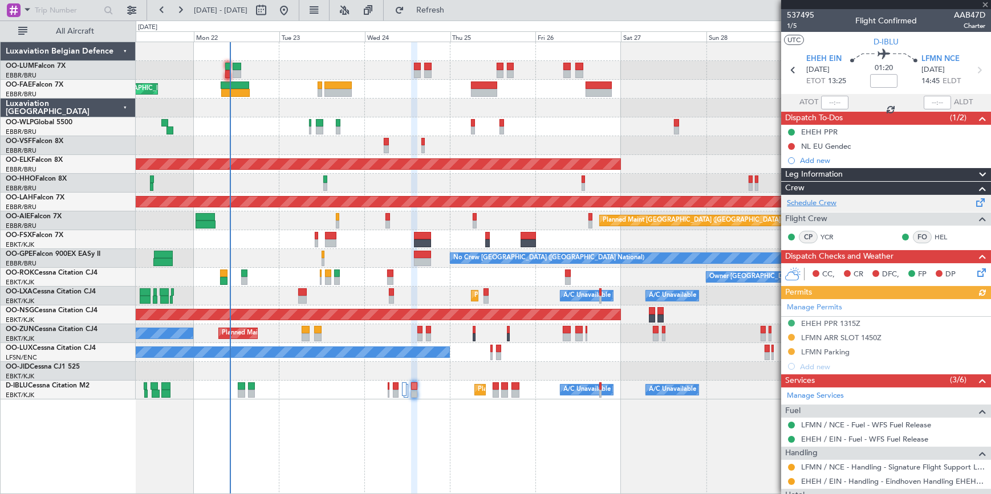
click at [821, 204] on link "Schedule Crew" at bounding box center [812, 203] width 50 height 11
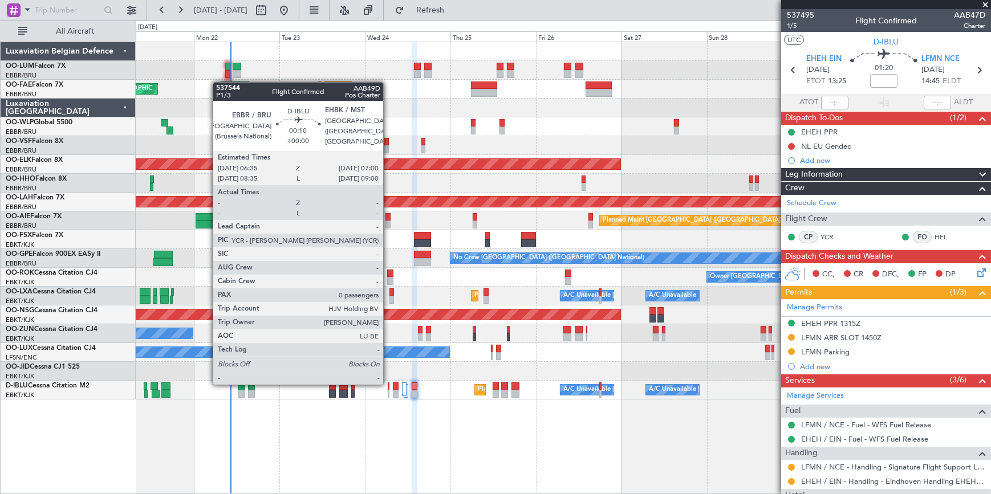
click at [388, 384] on div at bounding box center [389, 387] width 2 height 8
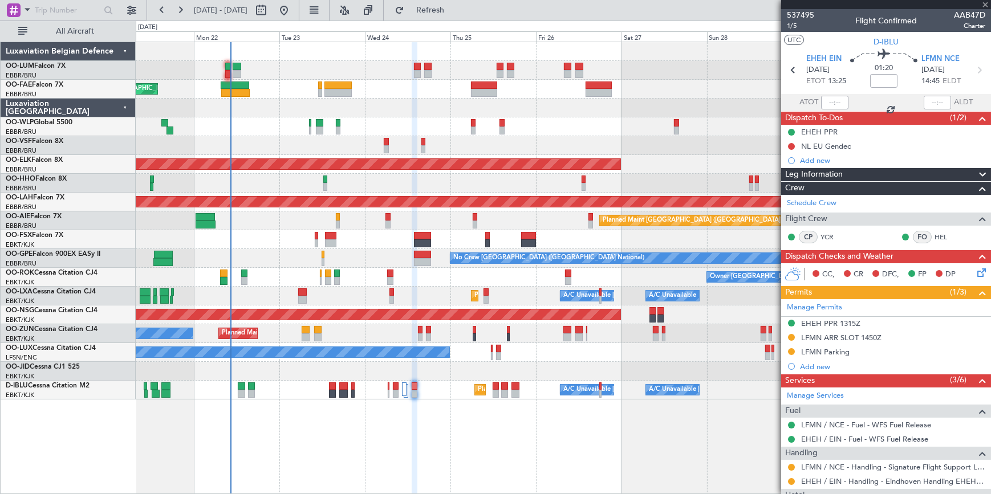
type input "0"
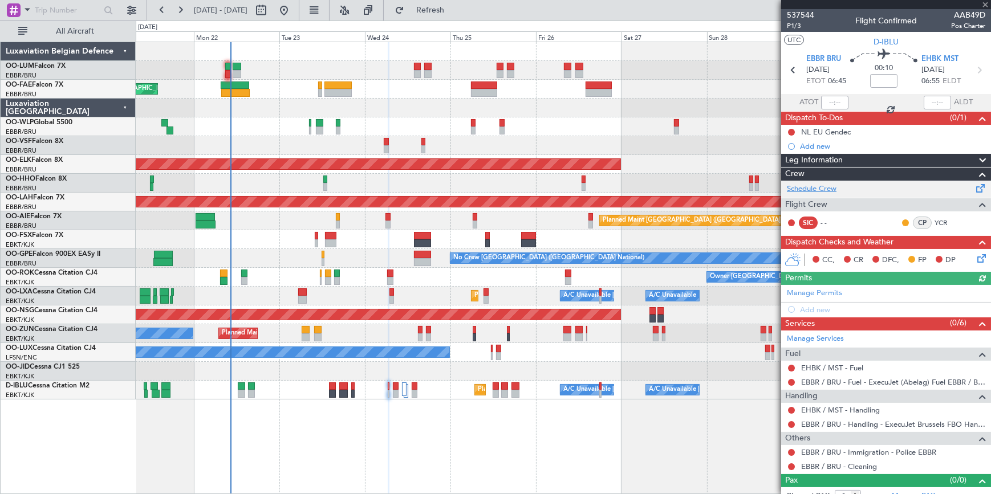
click at [817, 187] on link "Schedule Crew" at bounding box center [812, 189] width 50 height 11
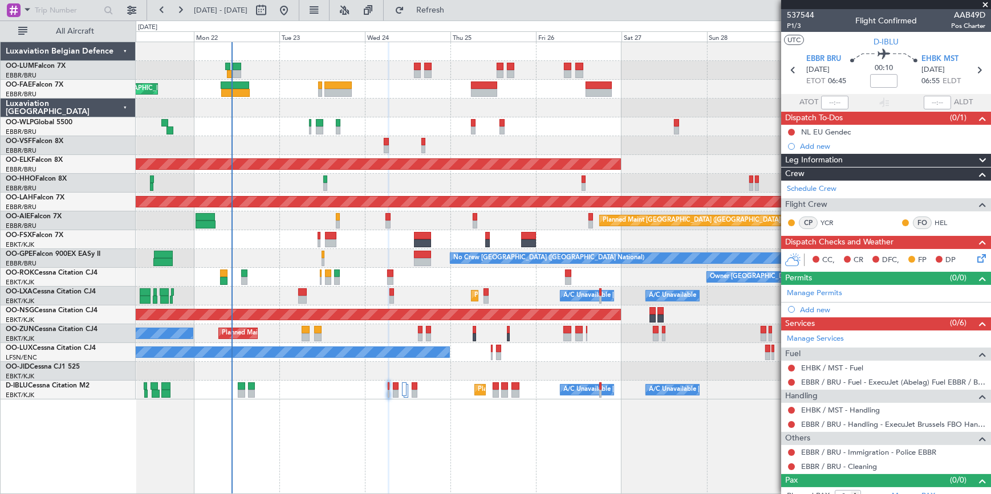
click at [986, 5] on span at bounding box center [985, 5] width 11 height 10
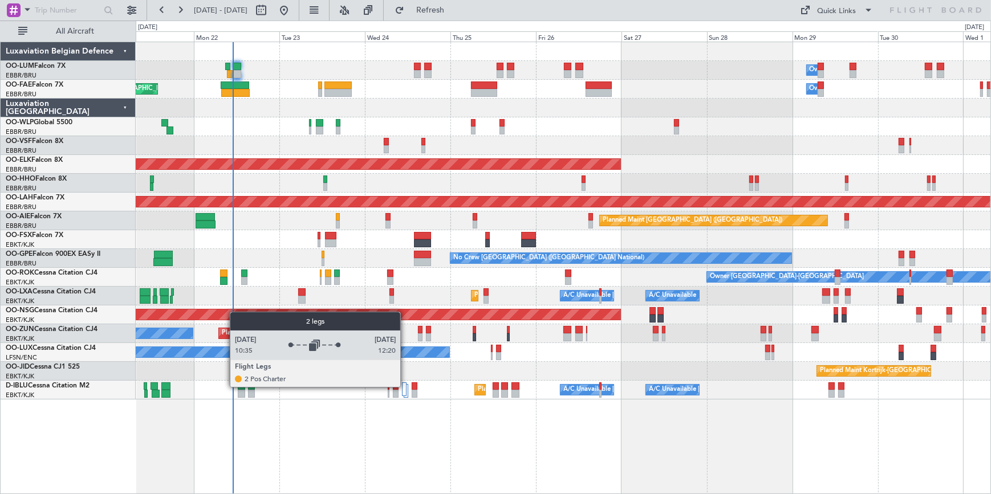
click at [405, 387] on div at bounding box center [404, 390] width 5 height 14
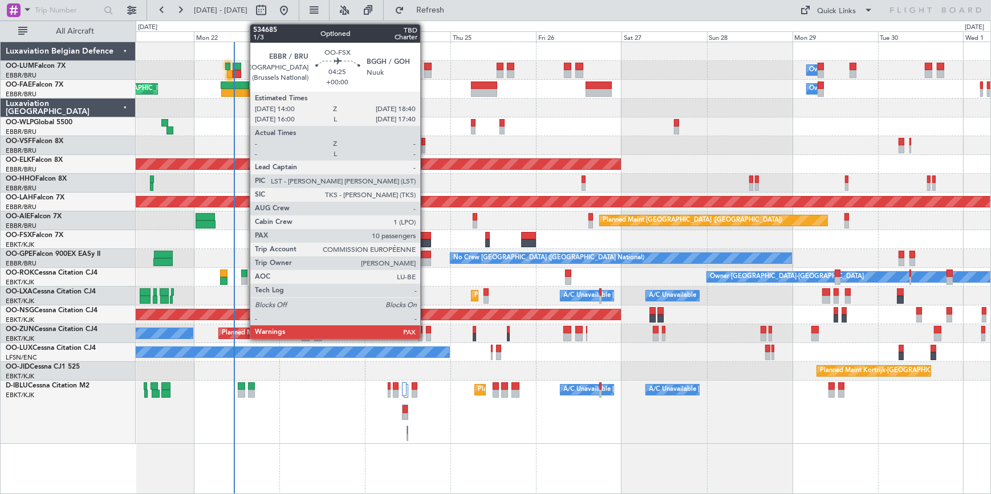
click at [425, 234] on div at bounding box center [422, 236] width 17 height 8
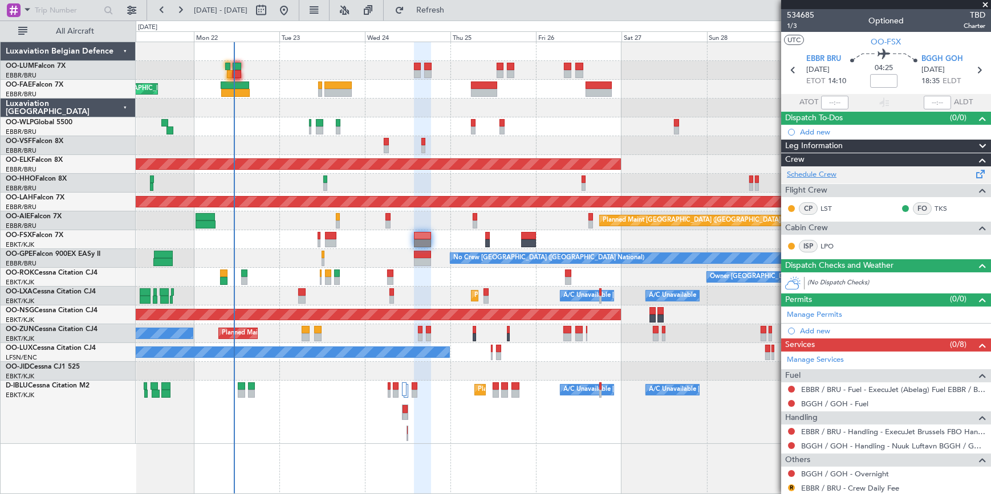
click at [827, 172] on link "Schedule Crew" at bounding box center [812, 174] width 50 height 11
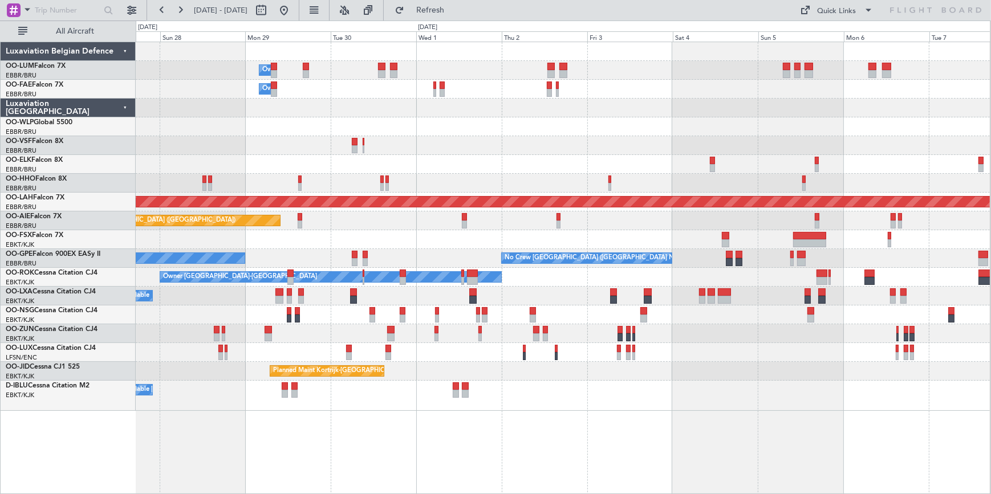
click at [168, 311] on div "Owner Melsbroek Air Base Owner Melsbroek Air Base Planned Maint Kortrijk-Wevelg…" at bounding box center [563, 226] width 854 height 369
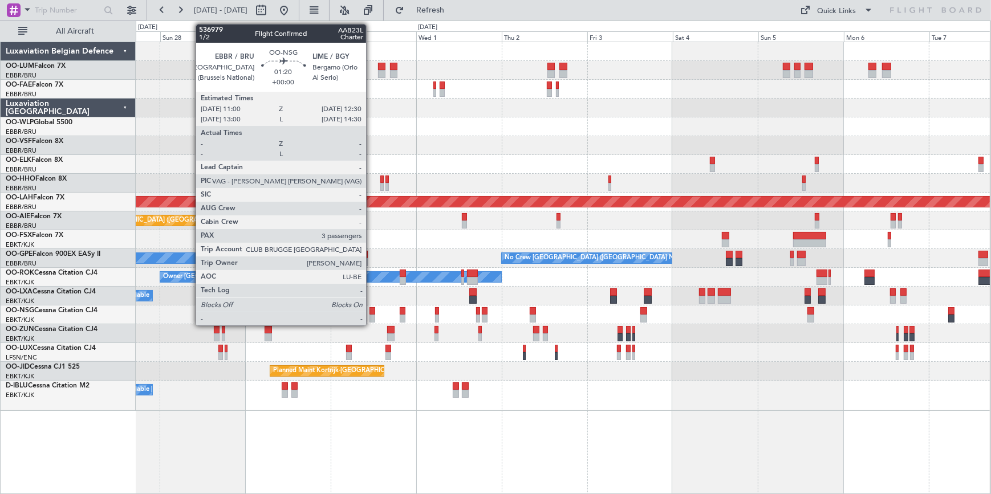
click at [371, 310] on div at bounding box center [373, 311] width 6 height 8
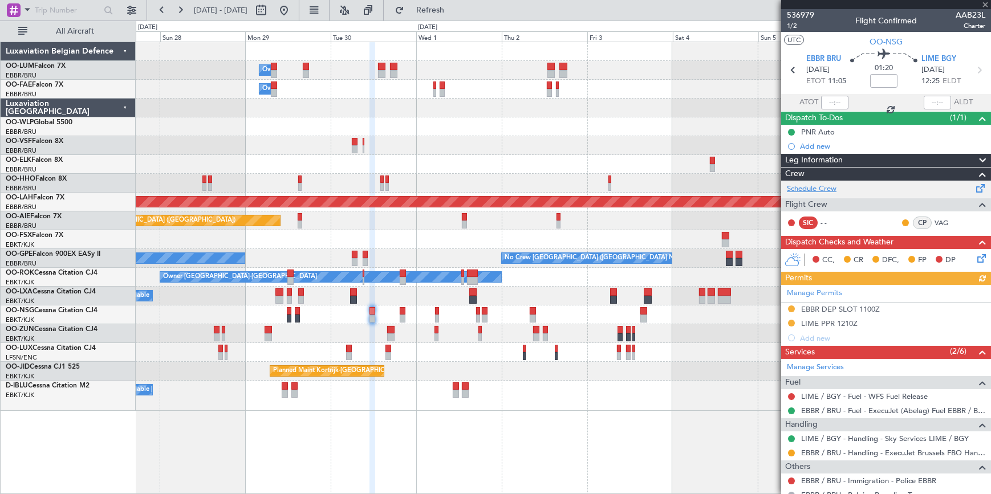
click at [813, 188] on link "Schedule Crew" at bounding box center [812, 189] width 50 height 11
click at [983, 4] on div at bounding box center [886, 4] width 210 height 9
click at [985, 6] on div at bounding box center [886, 4] width 210 height 9
click at [986, 2] on div at bounding box center [886, 4] width 210 height 9
click at [986, 3] on div at bounding box center [886, 4] width 210 height 9
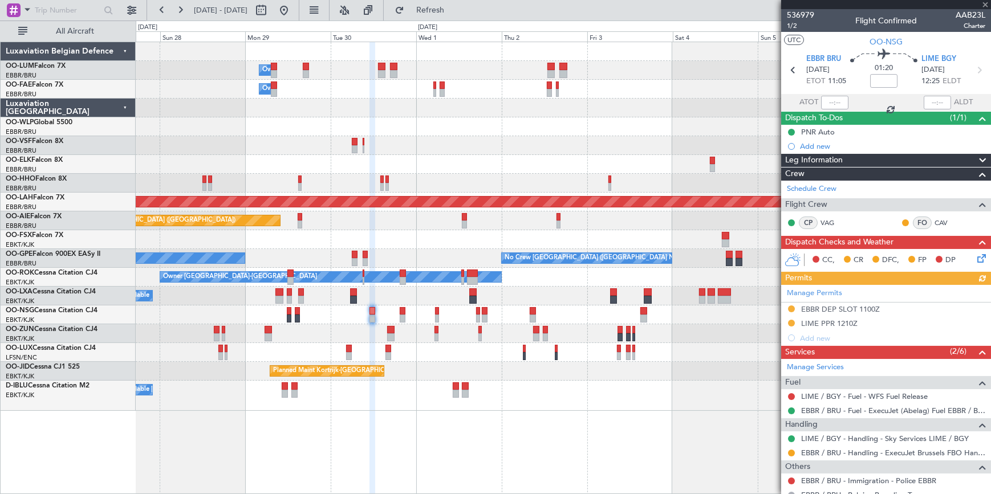
click at [986, 3] on div at bounding box center [886, 4] width 210 height 9
click at [987, 3] on div at bounding box center [886, 4] width 210 height 9
click at [736, 86] on div "Owner Melsbroek Air Base" at bounding box center [563, 89] width 854 height 19
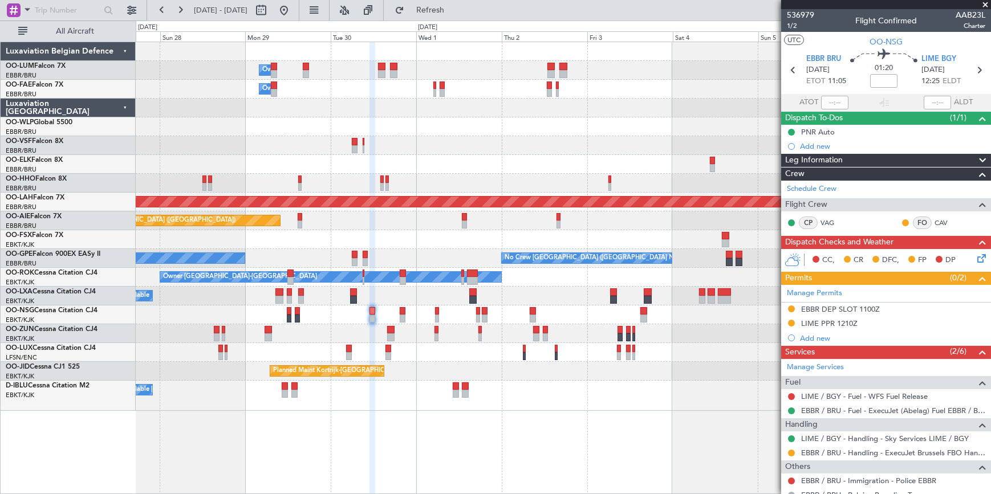
click at [985, 4] on span at bounding box center [985, 5] width 11 height 10
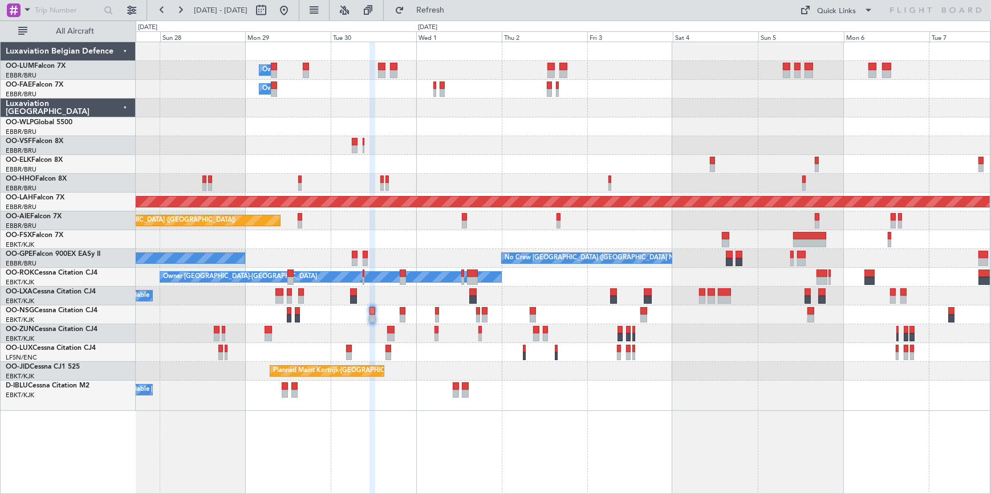
type input "0"
click at [481, 152] on div at bounding box center [563, 145] width 854 height 19
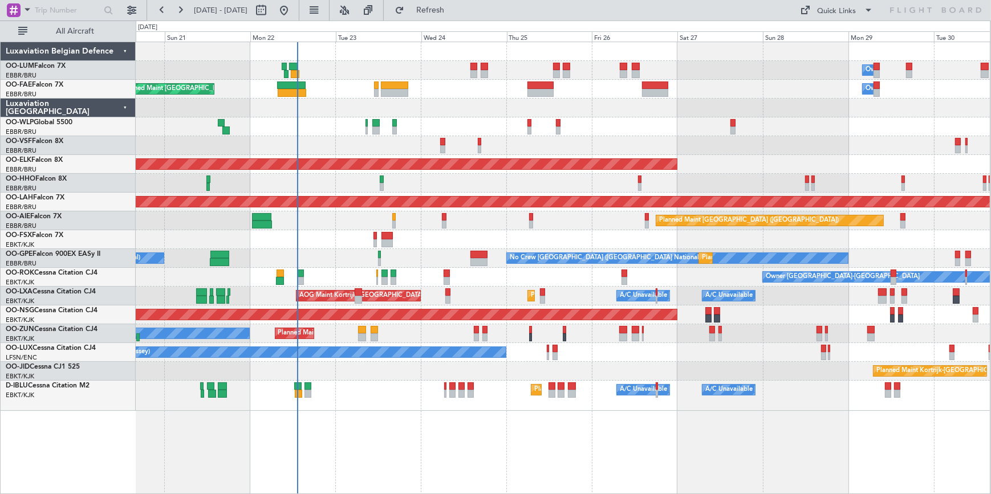
click at [923, 144] on div "AOG Maint [GEOGRAPHIC_DATA] ([GEOGRAPHIC_DATA] National)" at bounding box center [563, 145] width 854 height 19
